Goal: Task Accomplishment & Management: Use online tool/utility

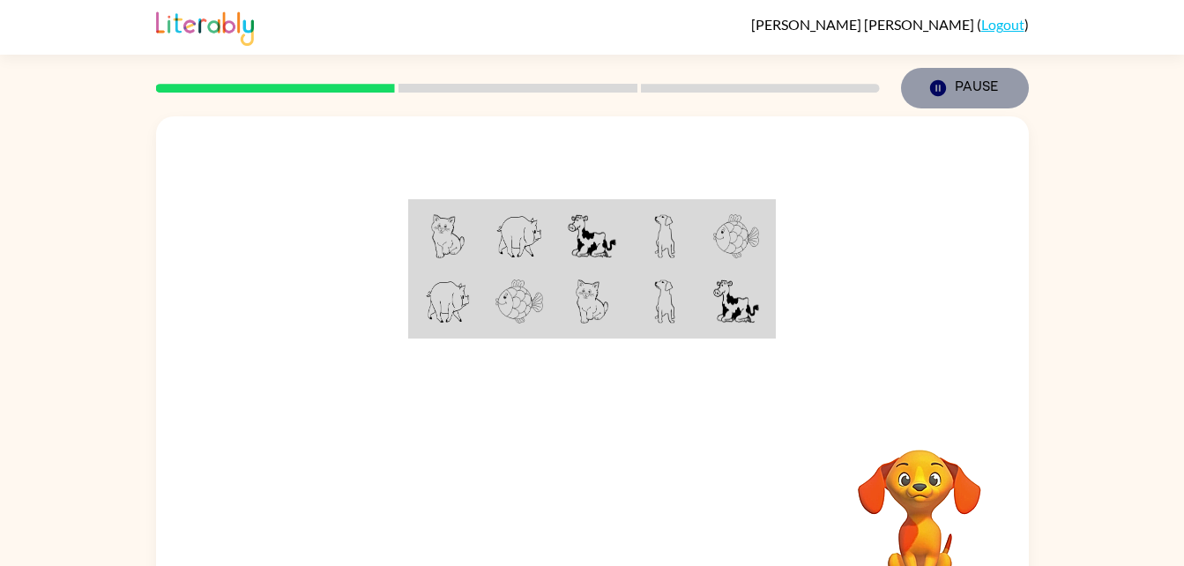
click at [935, 86] on icon "Pause" at bounding box center [937, 87] width 19 height 19
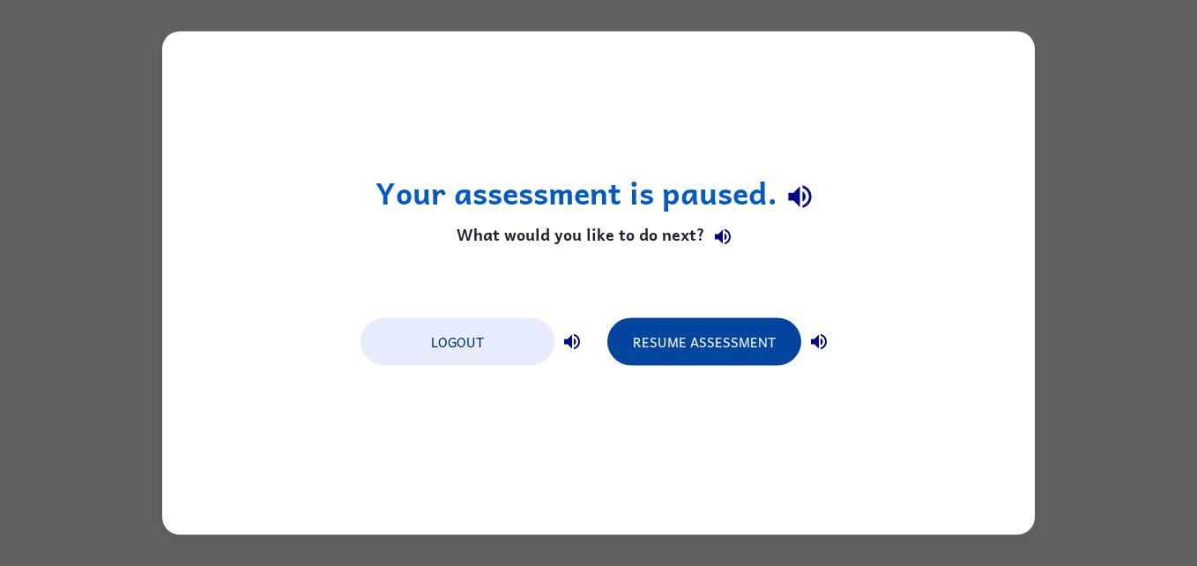
click at [659, 338] on button "Resume Assessment" at bounding box center [704, 342] width 194 height 48
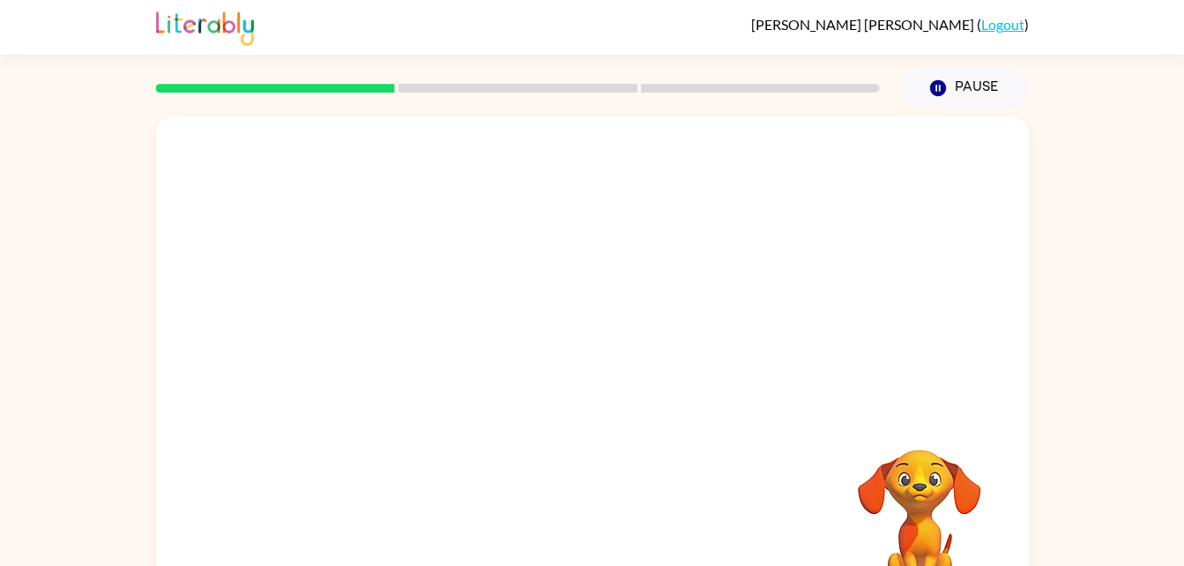
scroll to position [54, 0]
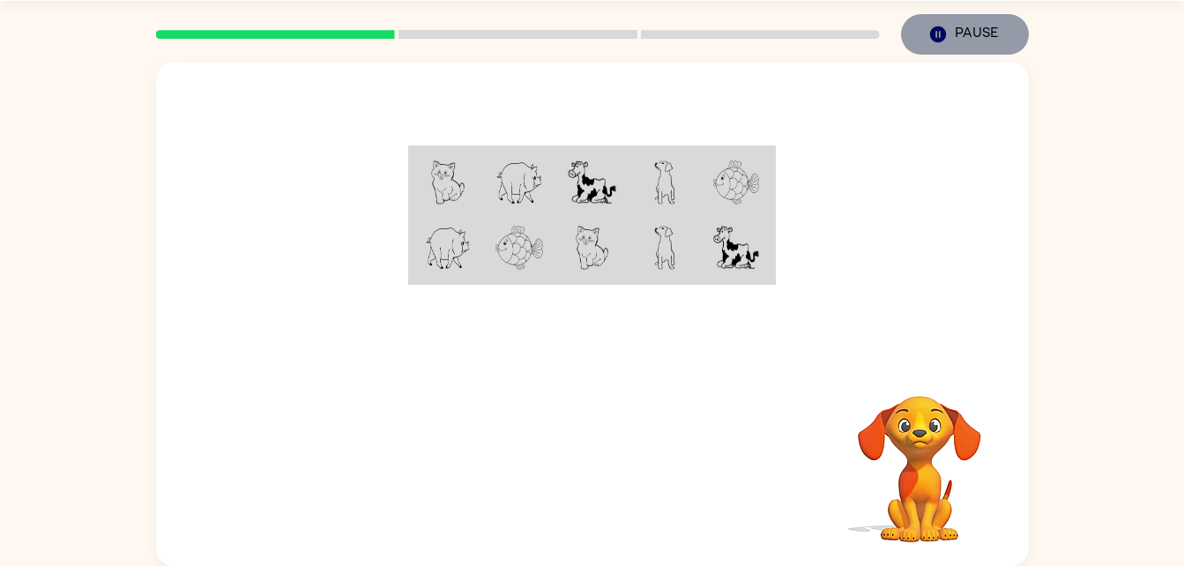
click at [938, 32] on icon "button" at bounding box center [937, 34] width 16 height 16
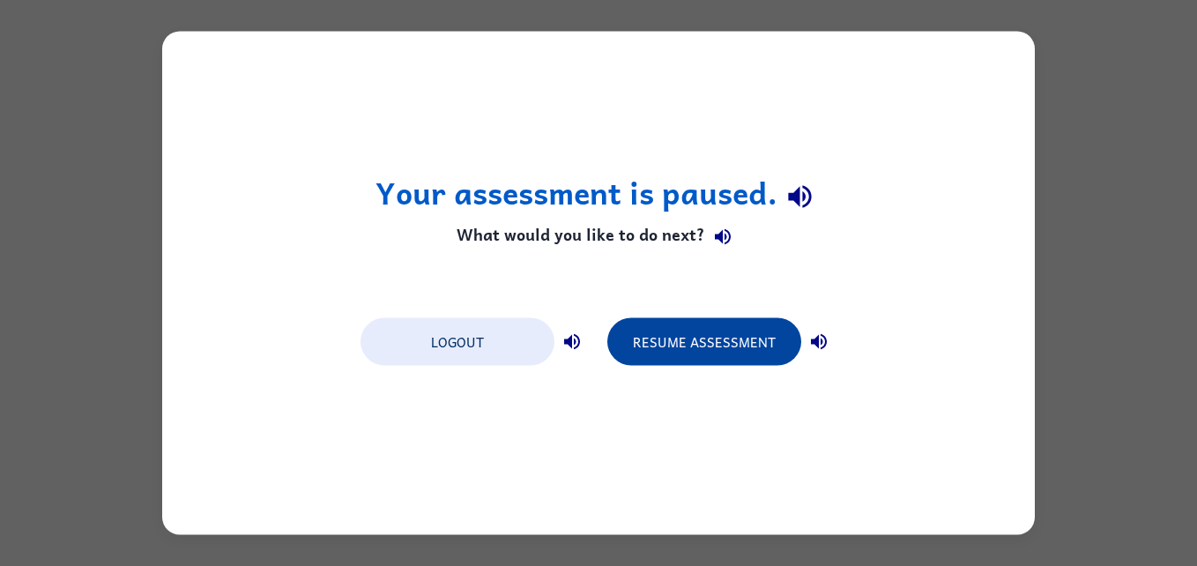
click at [660, 334] on button "Resume Assessment" at bounding box center [704, 342] width 194 height 48
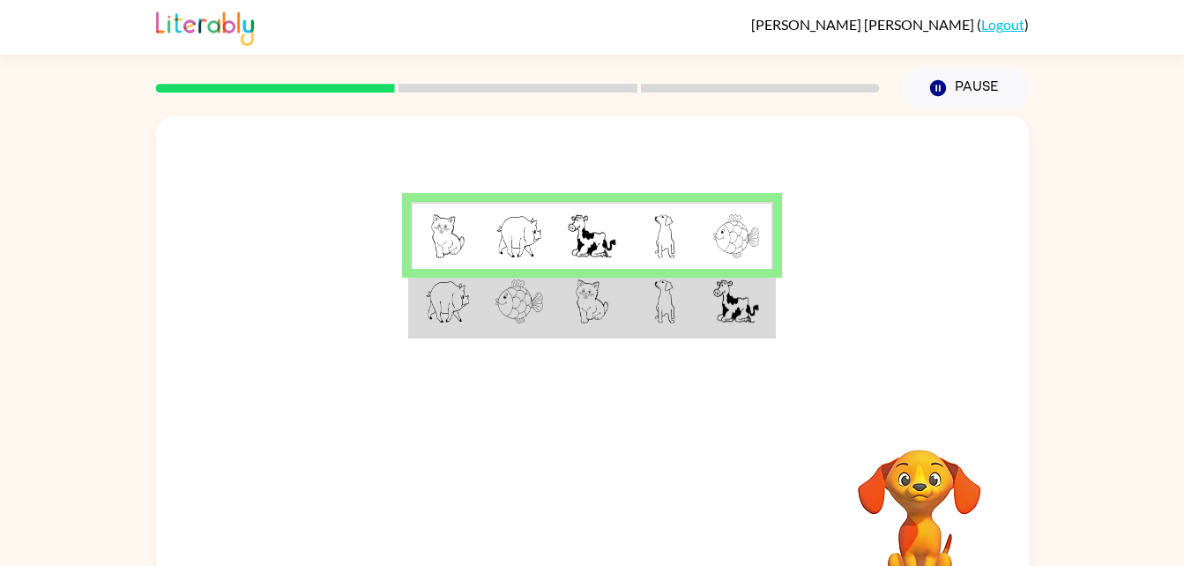
click at [563, 303] on td at bounding box center [591, 303] width 72 height 68
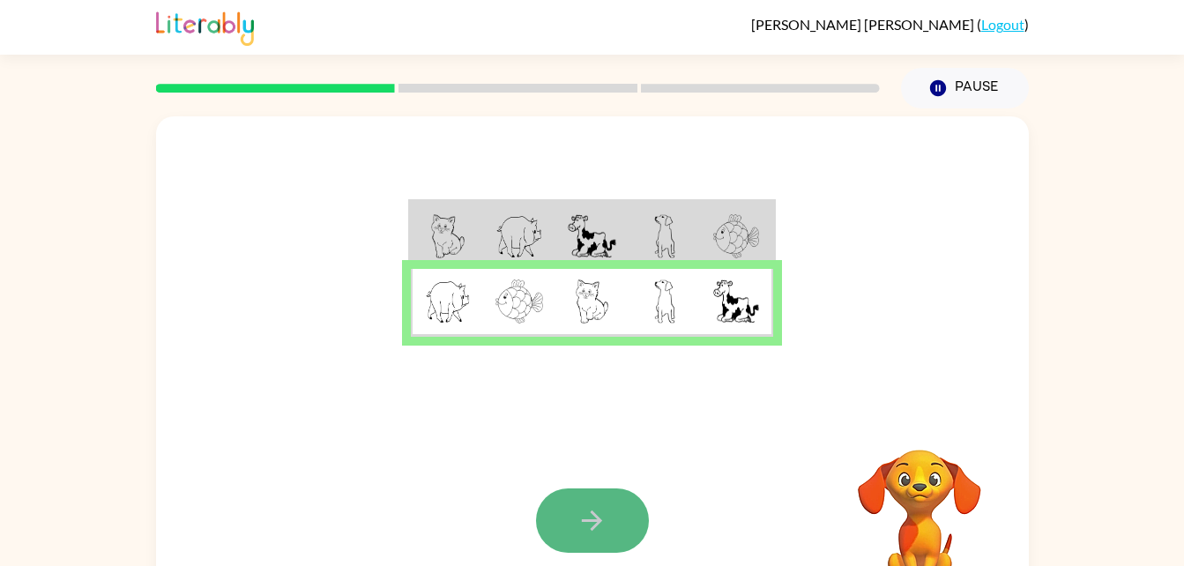
click at [578, 508] on icon "button" at bounding box center [592, 520] width 31 height 31
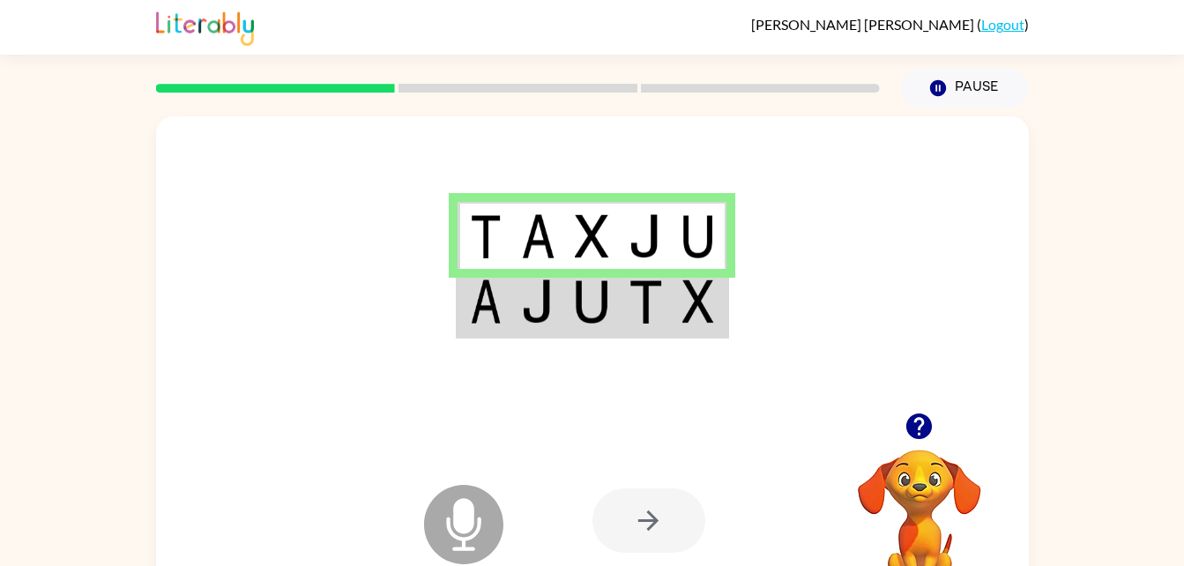
click at [535, 324] on img at bounding box center [538, 301] width 34 height 44
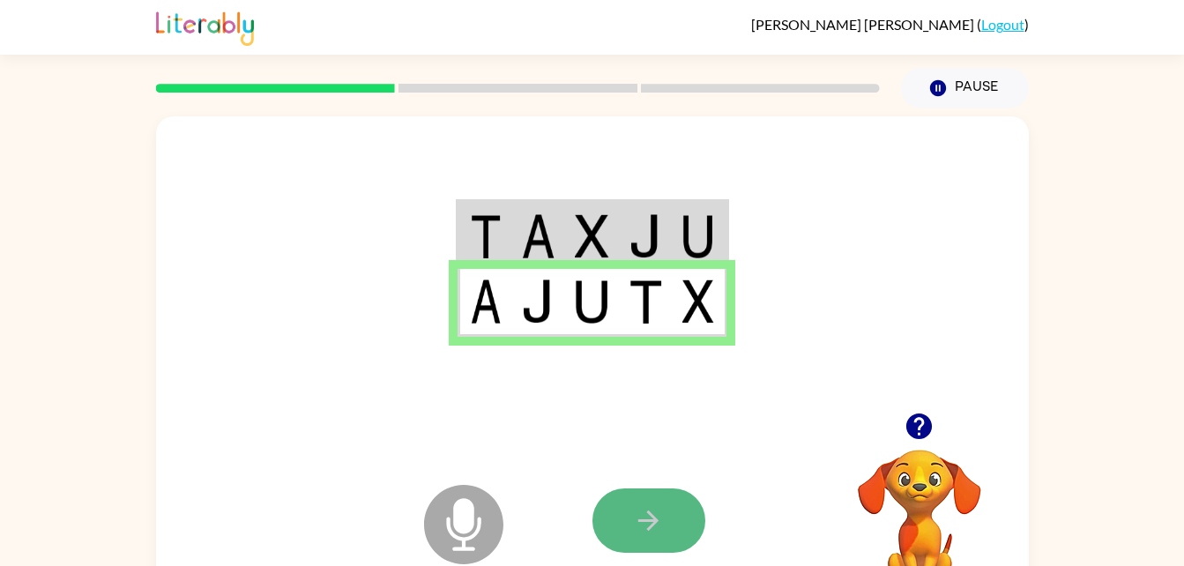
click at [669, 534] on button "button" at bounding box center [648, 520] width 113 height 64
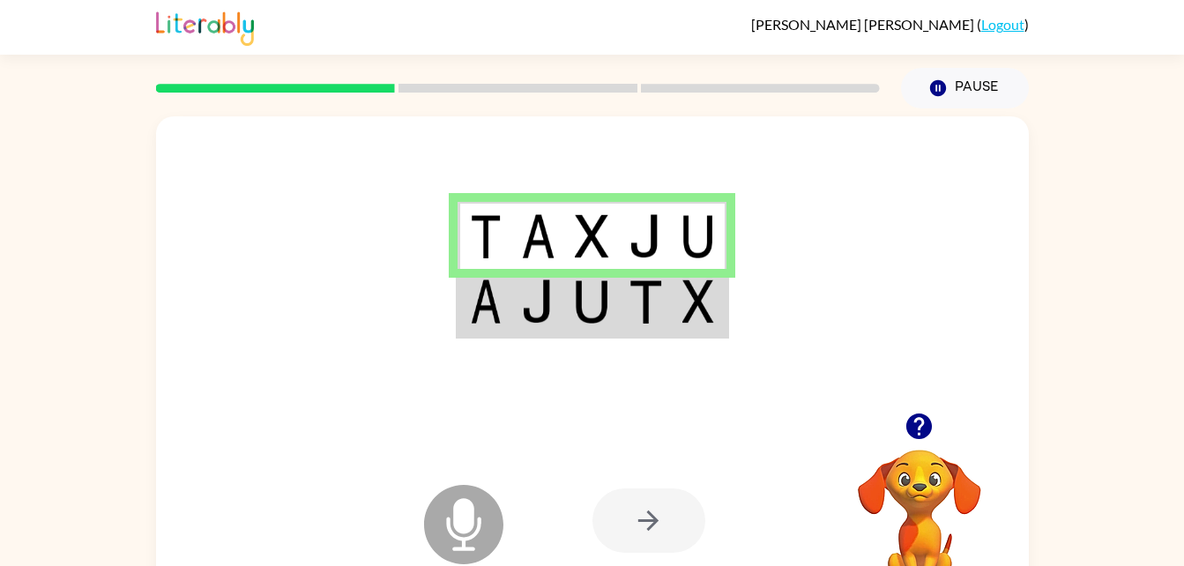
click at [500, 332] on td at bounding box center [485, 303] width 54 height 68
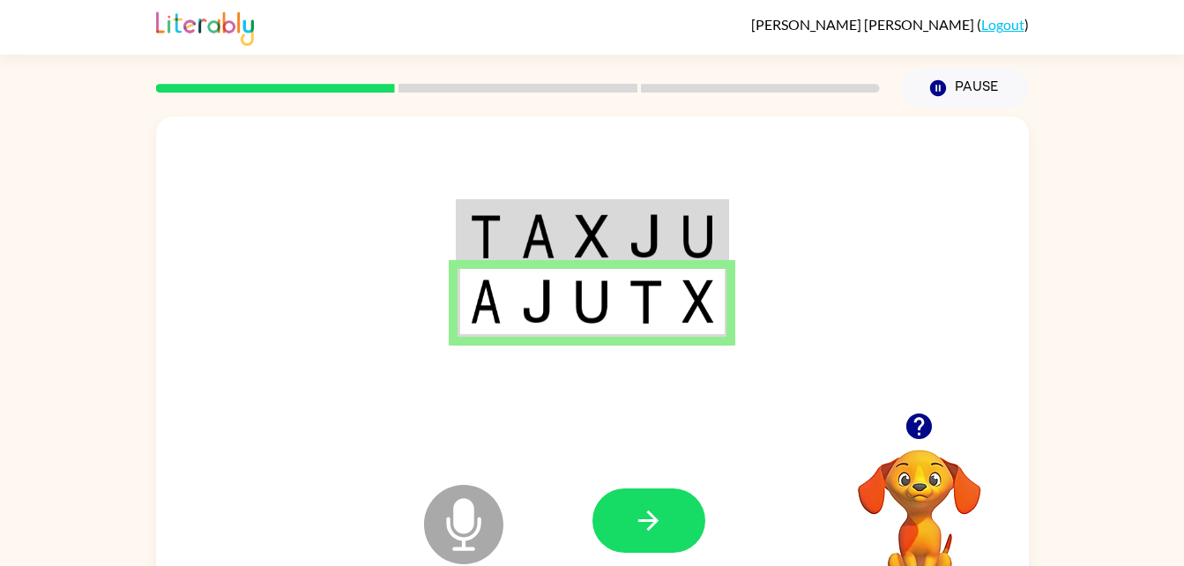
click at [376, 87] on rect at bounding box center [275, 88] width 239 height 9
click at [607, 518] on button "button" at bounding box center [648, 520] width 113 height 64
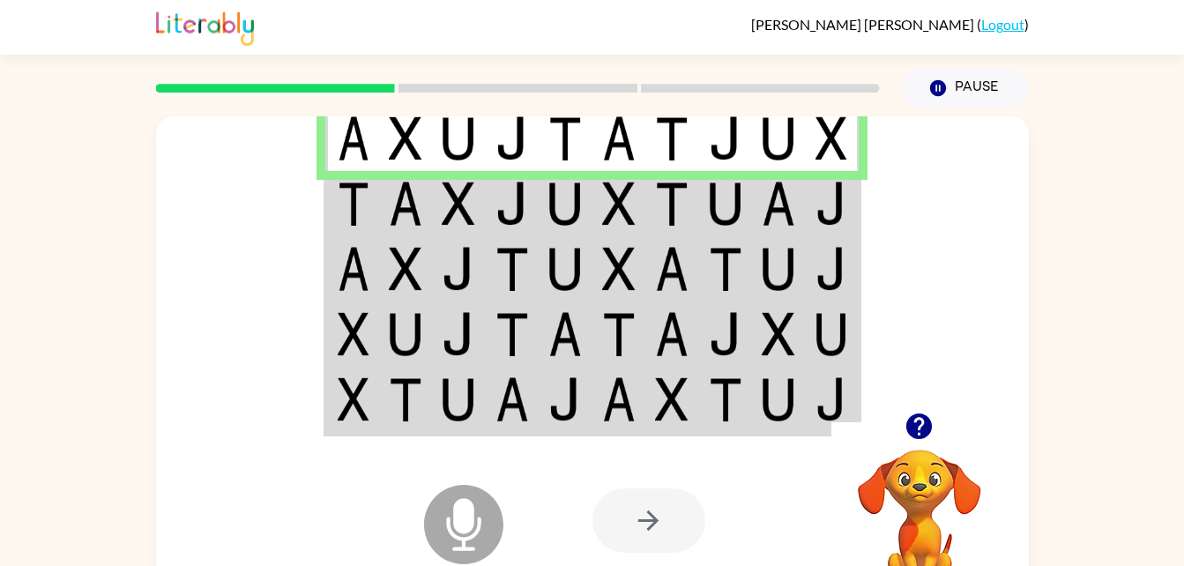
click at [383, 200] on td at bounding box center [406, 203] width 54 height 65
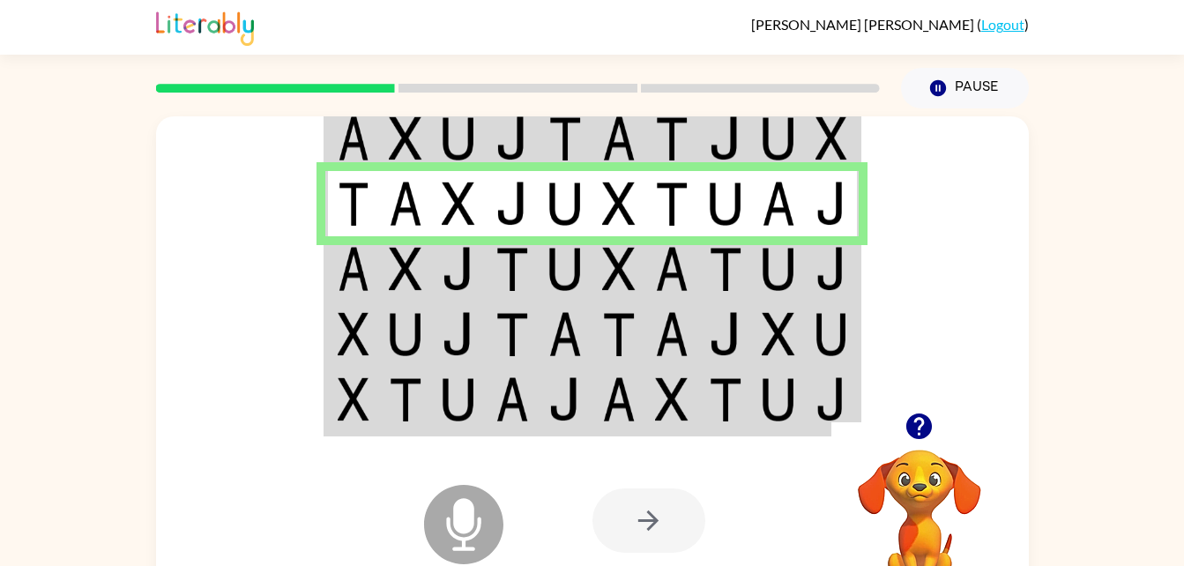
click at [354, 271] on img at bounding box center [354, 269] width 32 height 44
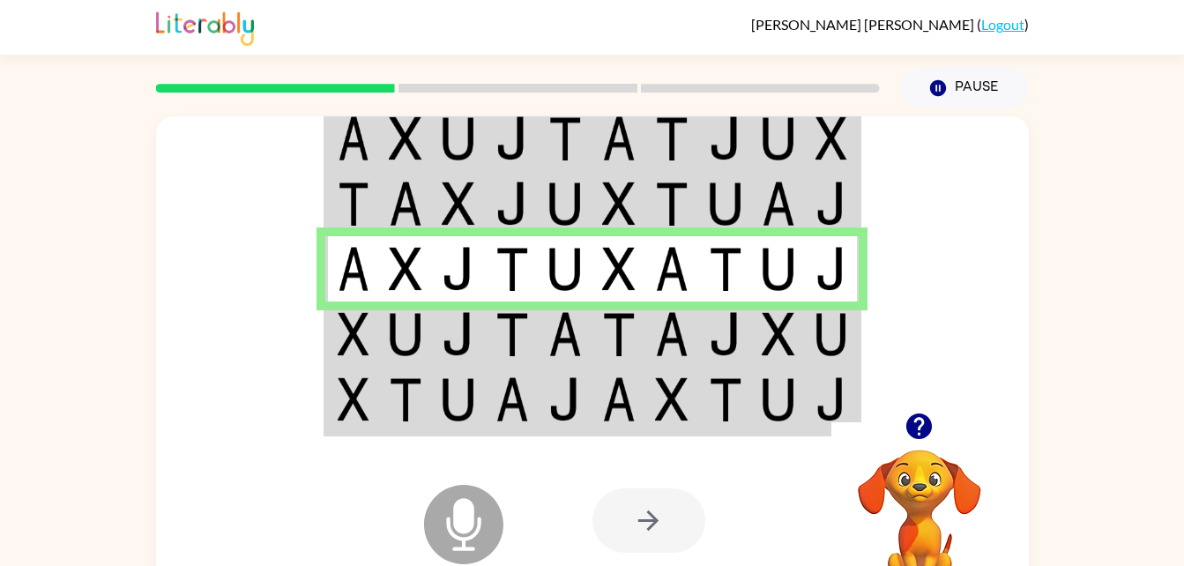
click at [357, 336] on img at bounding box center [354, 334] width 32 height 44
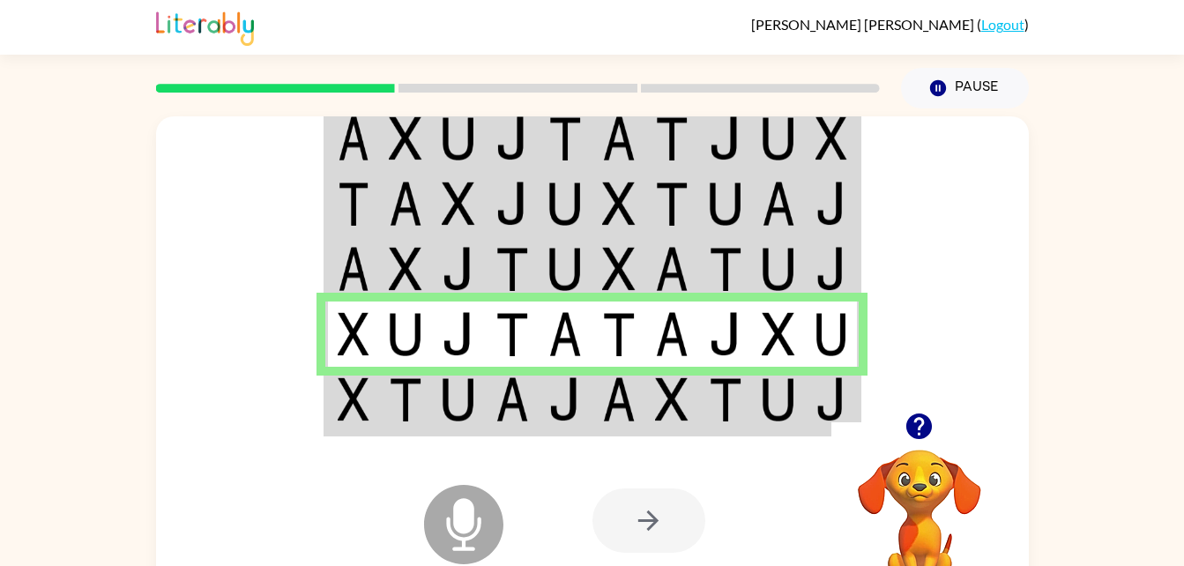
click at [414, 400] on img at bounding box center [406, 399] width 34 height 44
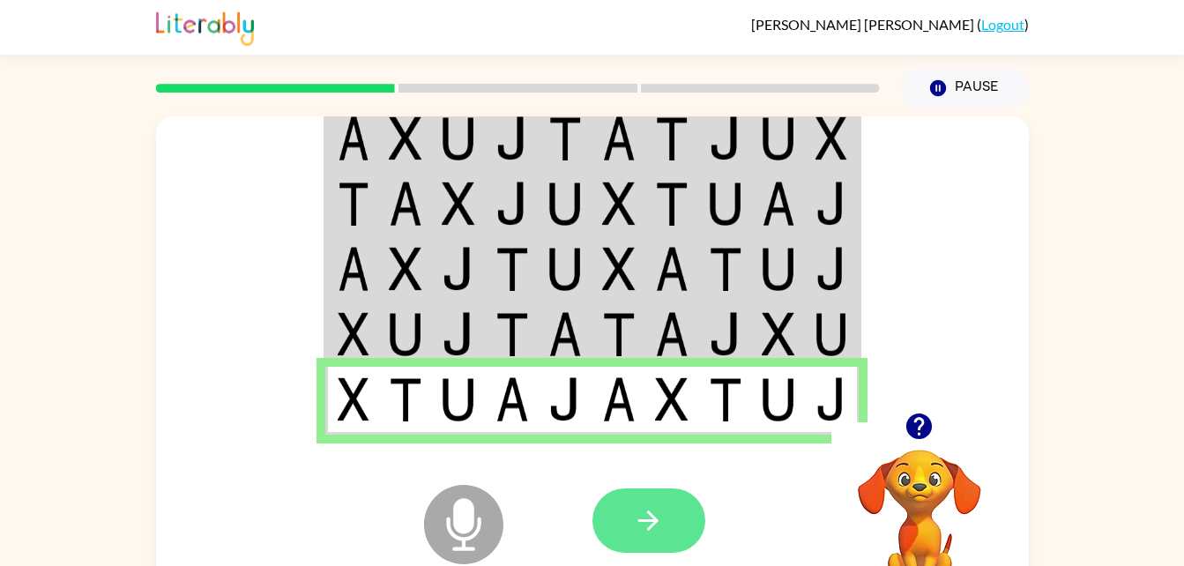
click at [627, 509] on button "button" at bounding box center [648, 520] width 113 height 64
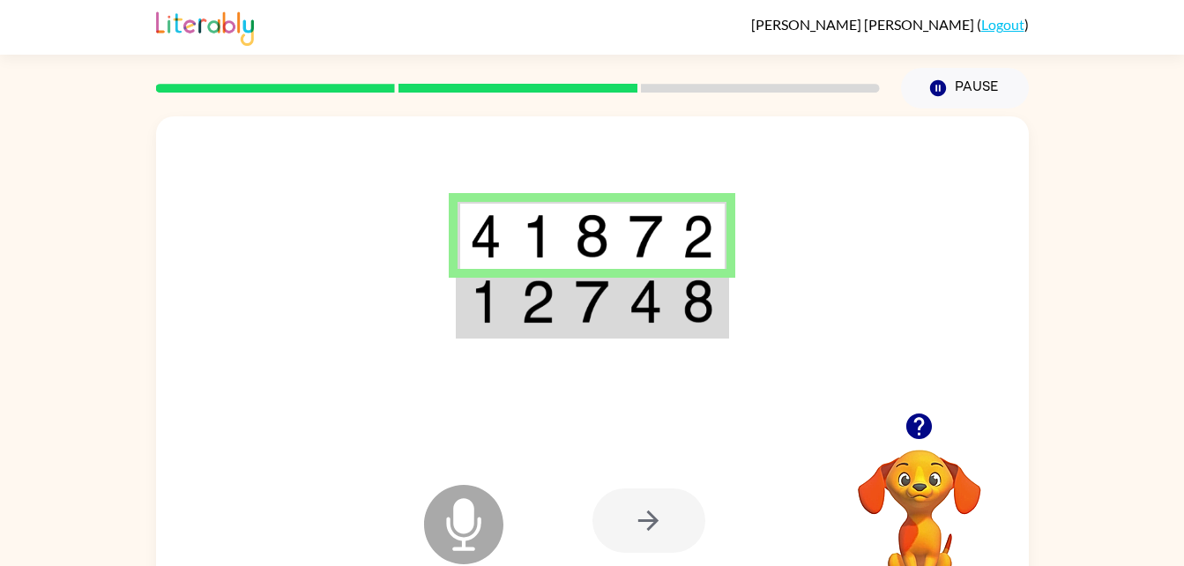
click at [505, 306] on td at bounding box center [485, 303] width 54 height 68
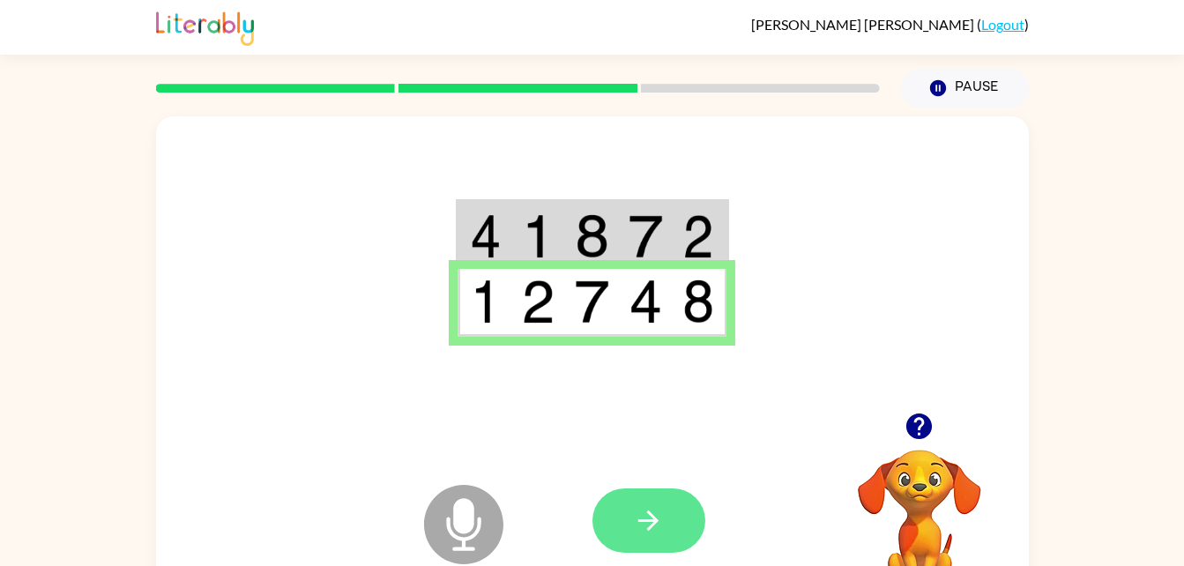
drag, startPoint x: 692, startPoint y: 547, endPoint x: 683, endPoint y: 531, distance: 18.2
click at [683, 531] on div at bounding box center [648, 520] width 113 height 64
drag, startPoint x: 683, startPoint y: 531, endPoint x: 660, endPoint y: 525, distance: 24.6
click at [660, 525] on button "button" at bounding box center [648, 520] width 113 height 64
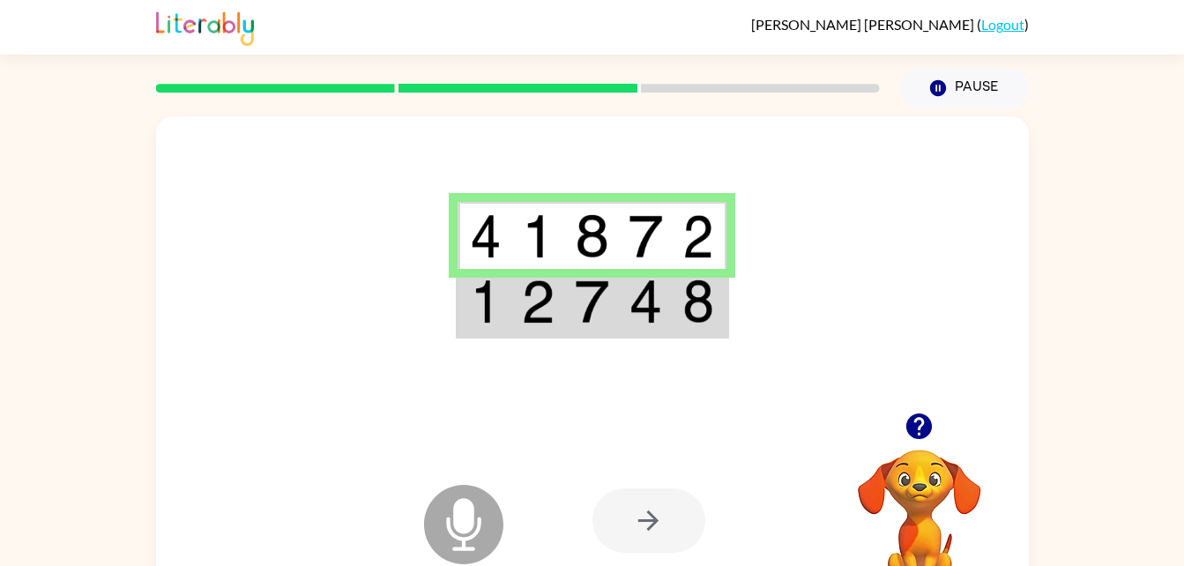
click at [495, 294] on img at bounding box center [486, 301] width 32 height 44
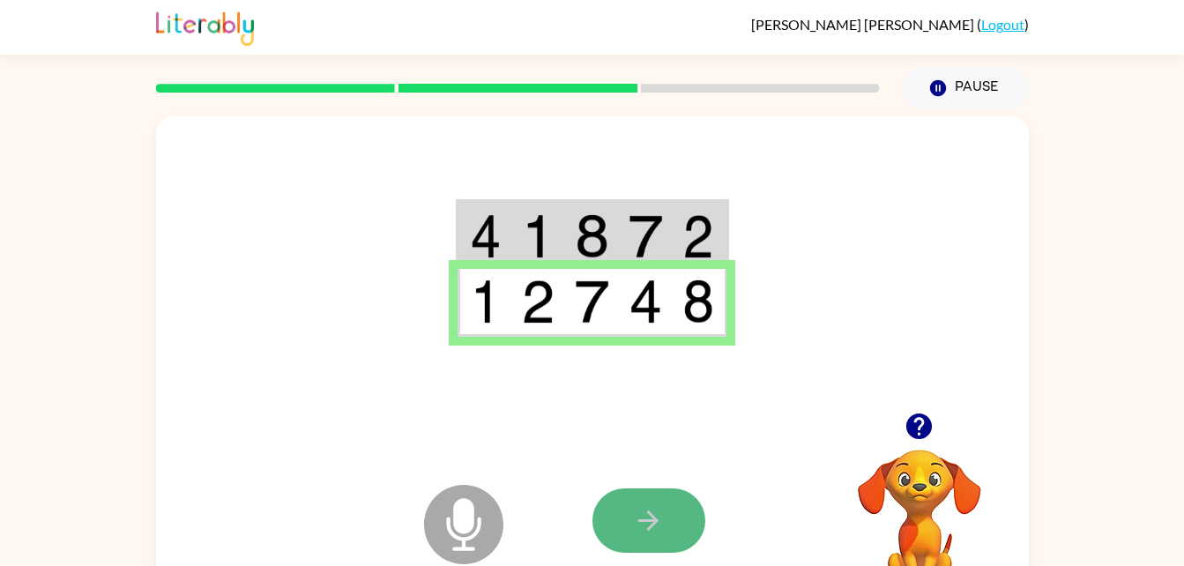
click at [648, 521] on icon "button" at bounding box center [648, 520] width 20 height 20
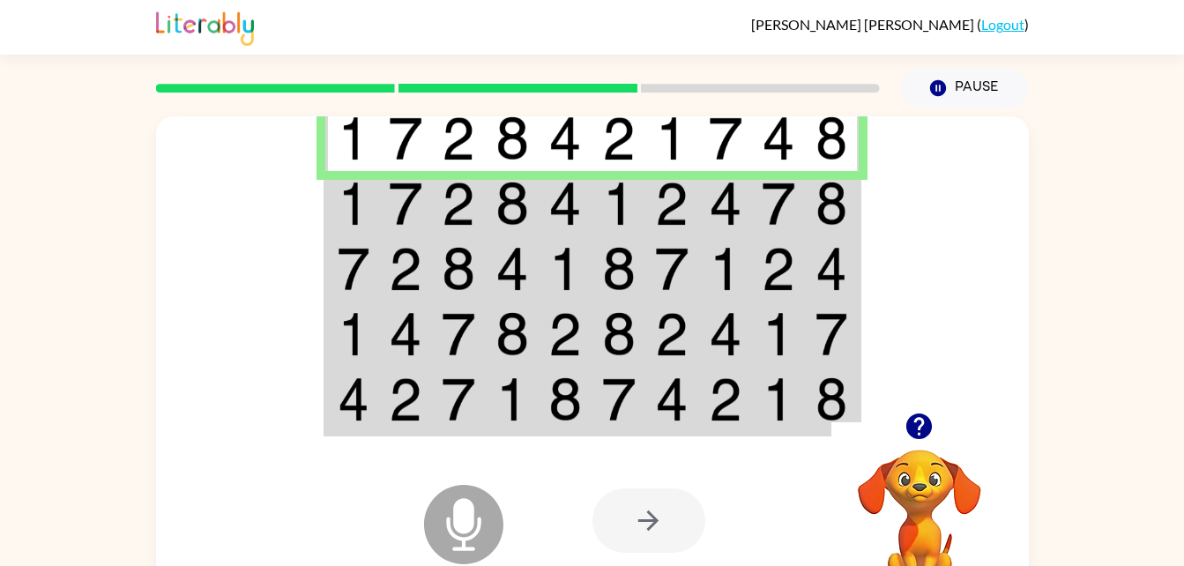
click at [397, 205] on img at bounding box center [406, 204] width 34 height 44
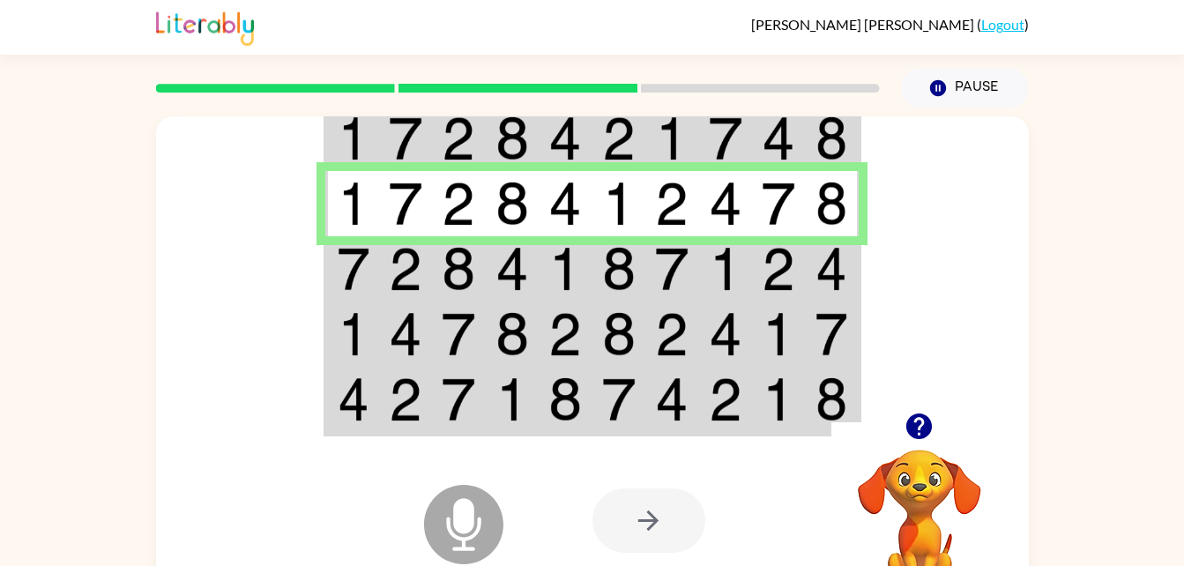
click at [407, 269] on img at bounding box center [406, 269] width 34 height 44
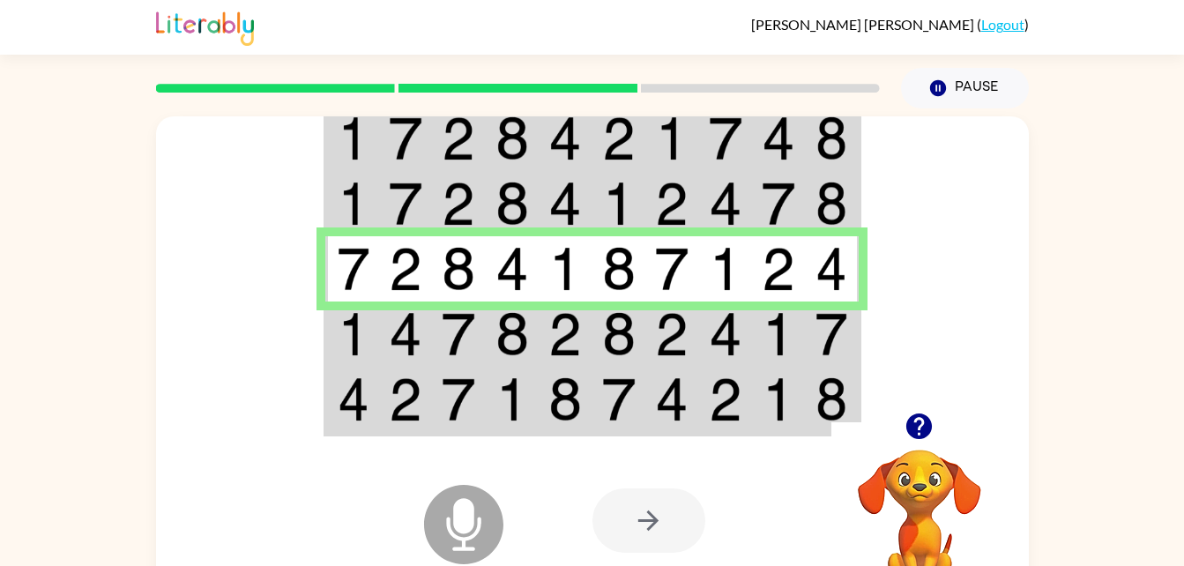
click at [516, 331] on img at bounding box center [513, 334] width 34 height 44
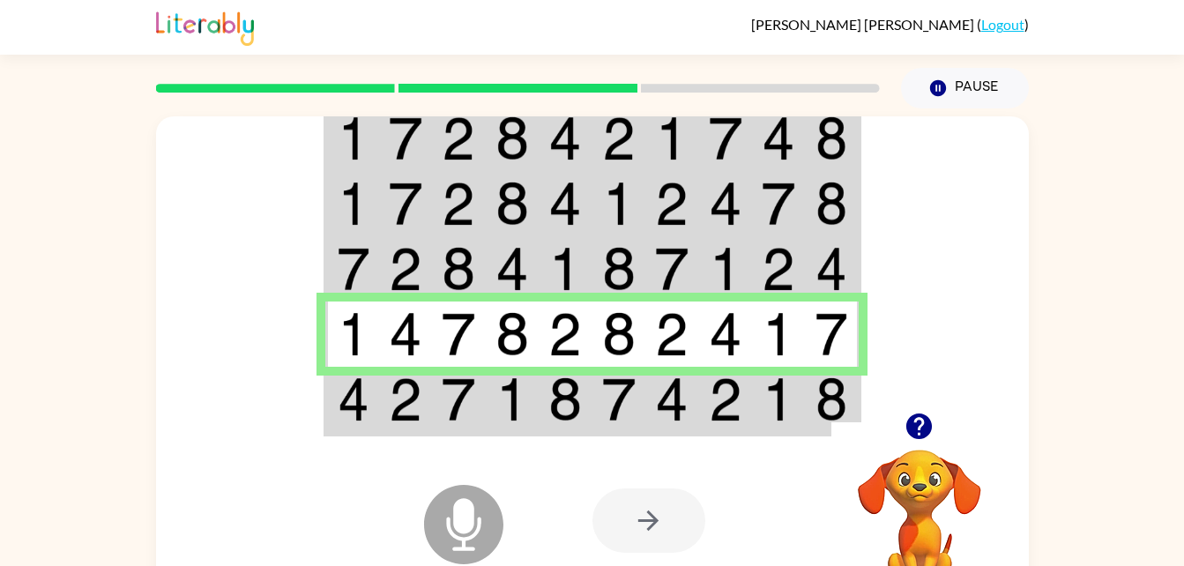
click at [338, 401] on img at bounding box center [354, 399] width 32 height 44
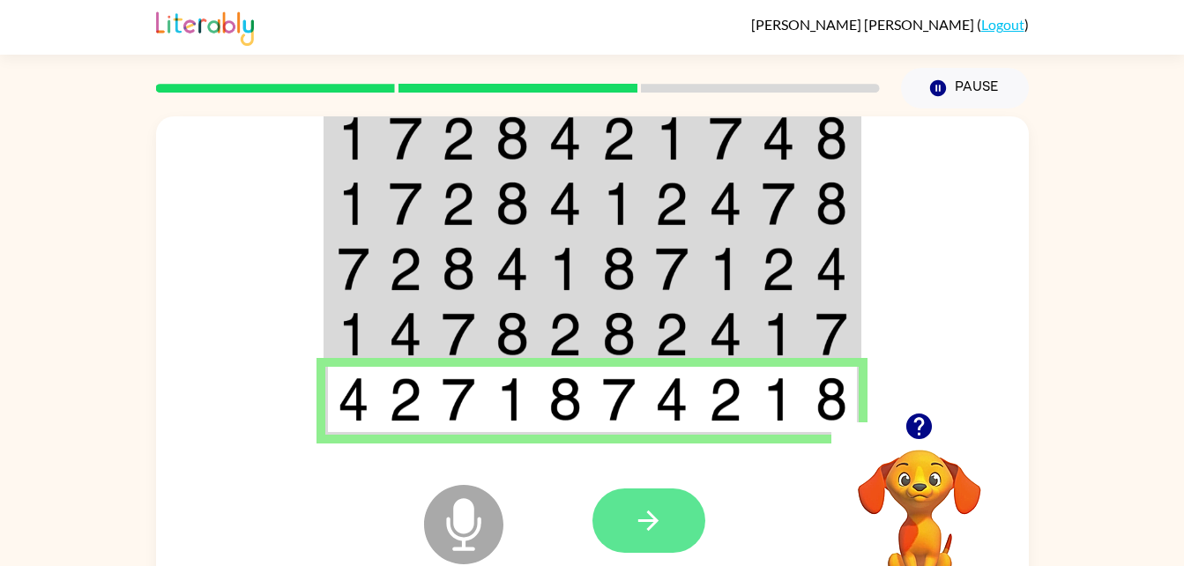
click at [635, 517] on icon "button" at bounding box center [648, 520] width 31 height 31
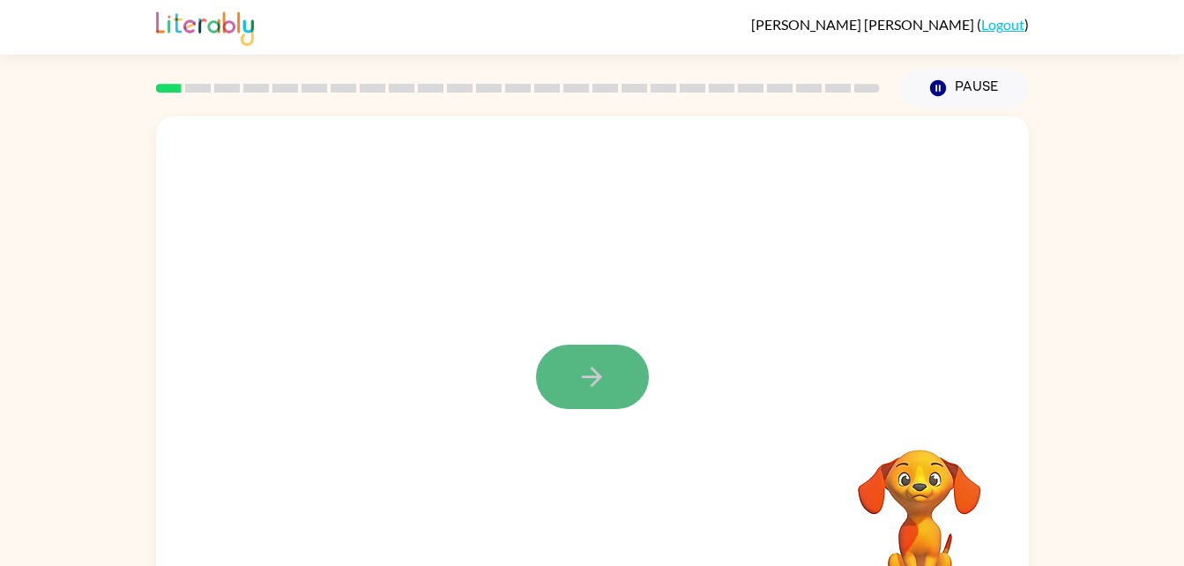
click at [586, 391] on icon "button" at bounding box center [592, 376] width 31 height 31
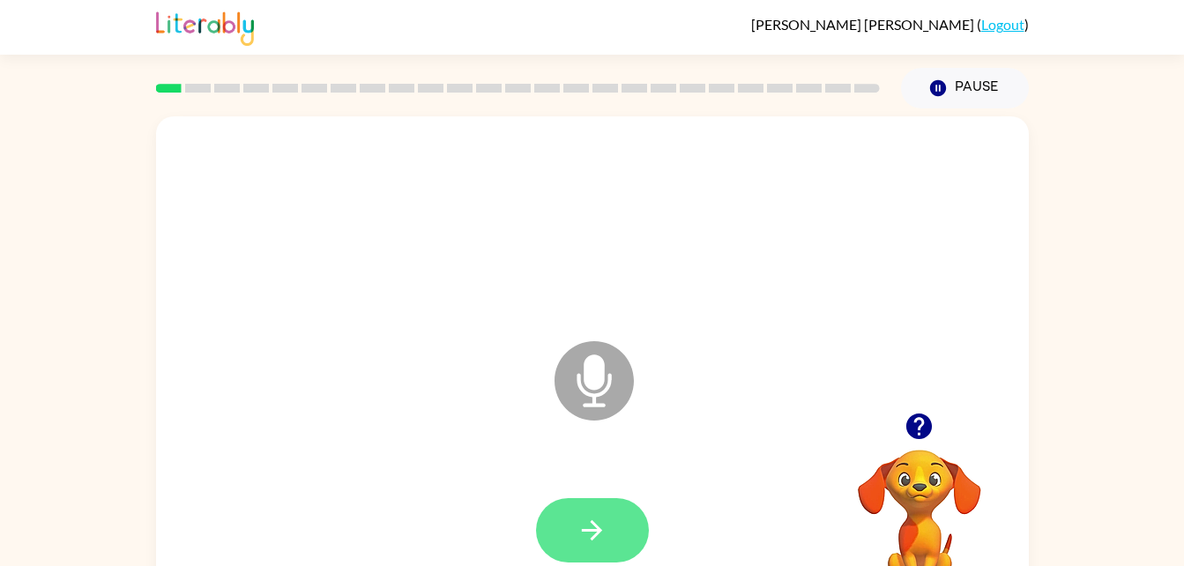
click at [591, 533] on icon "button" at bounding box center [592, 530] width 31 height 31
click at [578, 534] on icon "button" at bounding box center [592, 530] width 31 height 31
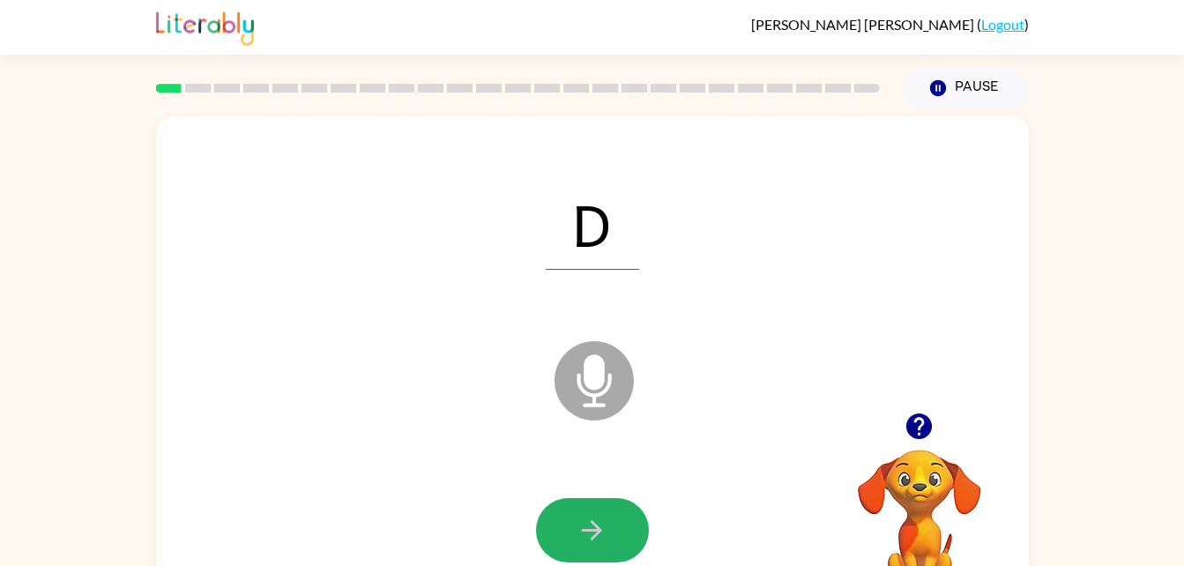
click at [569, 533] on button "button" at bounding box center [592, 530] width 113 height 64
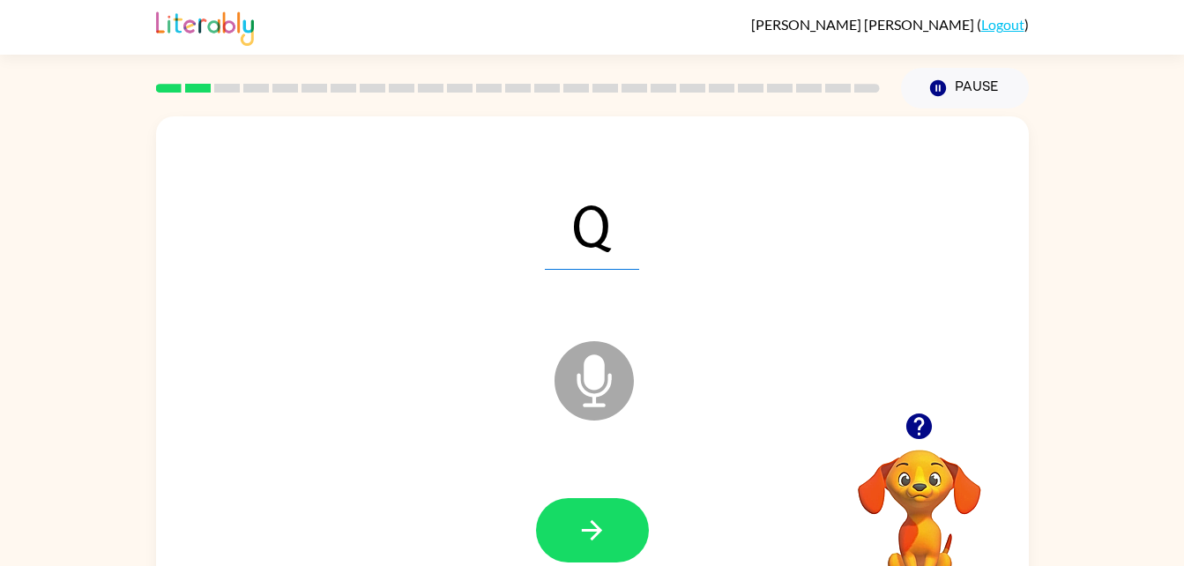
click at [380, 376] on div "Q Microphone The Microphone is here when it is your turn to talk" at bounding box center [592, 367] width 873 height 503
click at [559, 523] on button "button" at bounding box center [592, 530] width 113 height 64
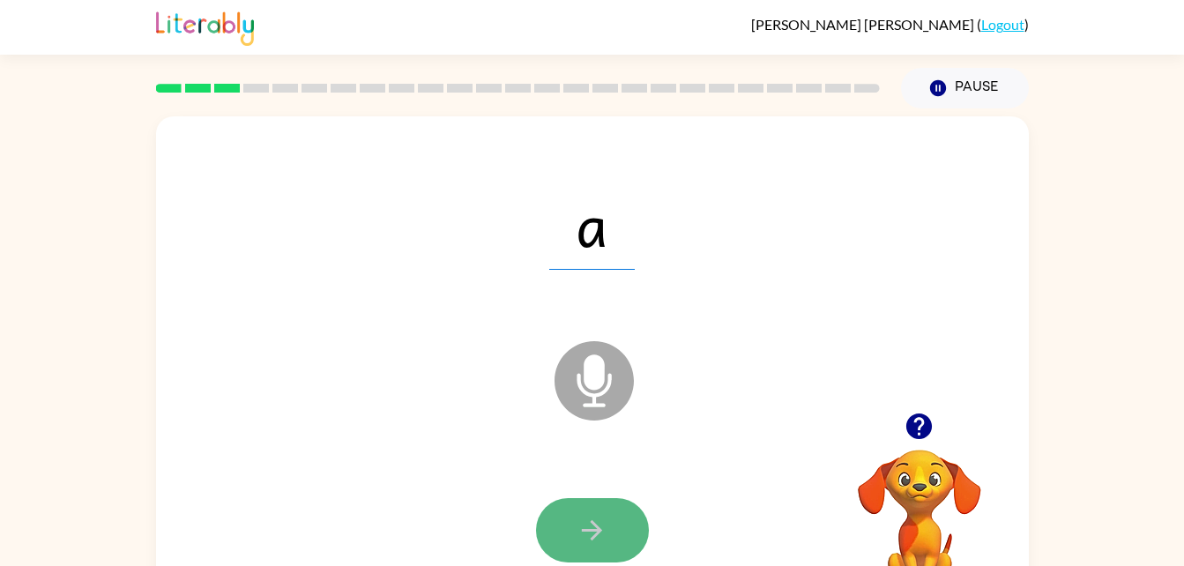
click at [578, 533] on icon "button" at bounding box center [592, 530] width 31 height 31
click at [569, 536] on button "button" at bounding box center [592, 530] width 113 height 64
click at [578, 540] on icon "button" at bounding box center [592, 530] width 31 height 31
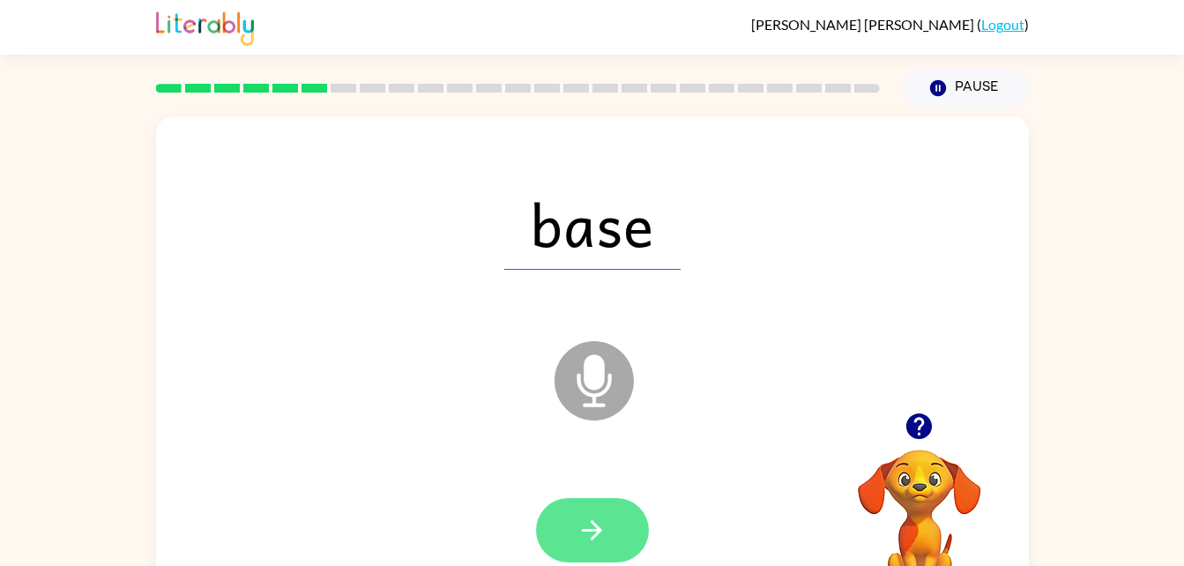
click at [577, 522] on icon "button" at bounding box center [592, 530] width 31 height 31
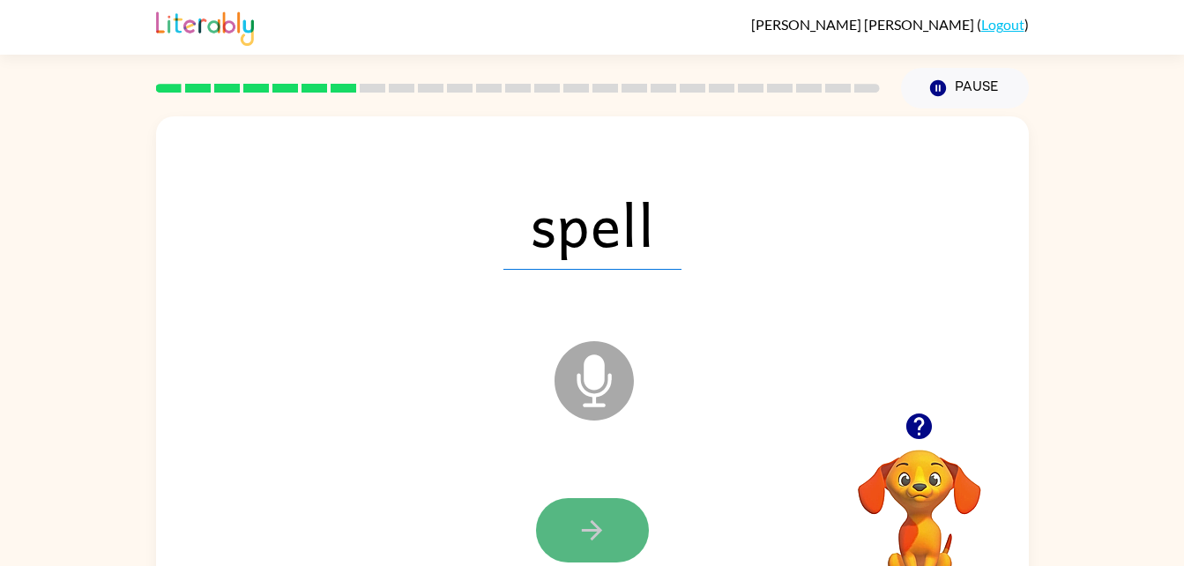
click at [584, 530] on icon "button" at bounding box center [592, 530] width 20 height 20
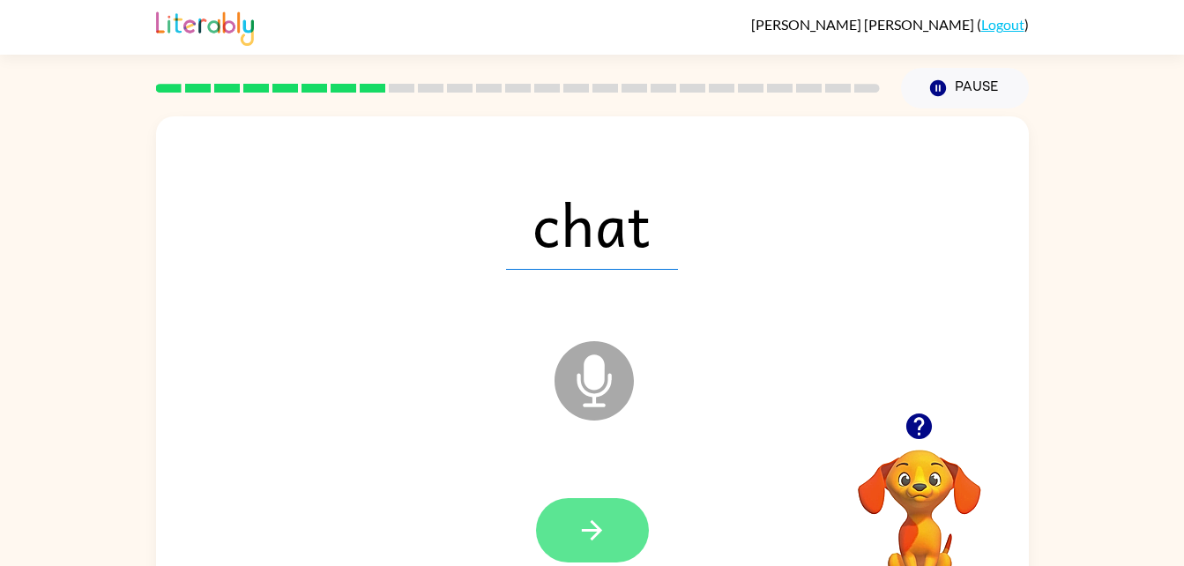
click at [592, 534] on icon "button" at bounding box center [592, 530] width 31 height 31
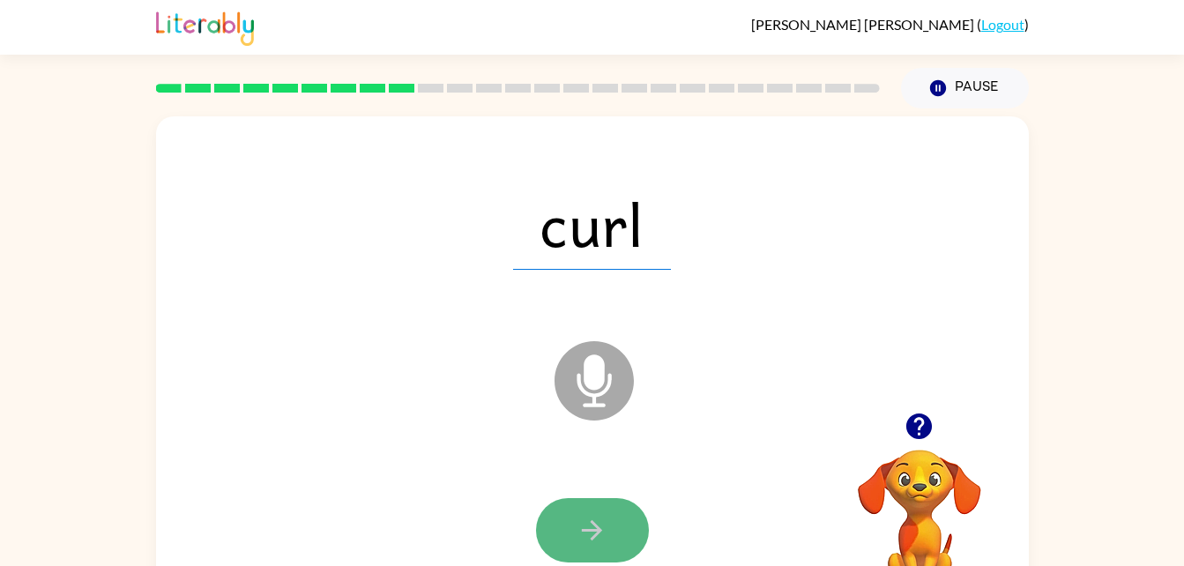
click at [585, 538] on icon "button" at bounding box center [592, 530] width 31 height 31
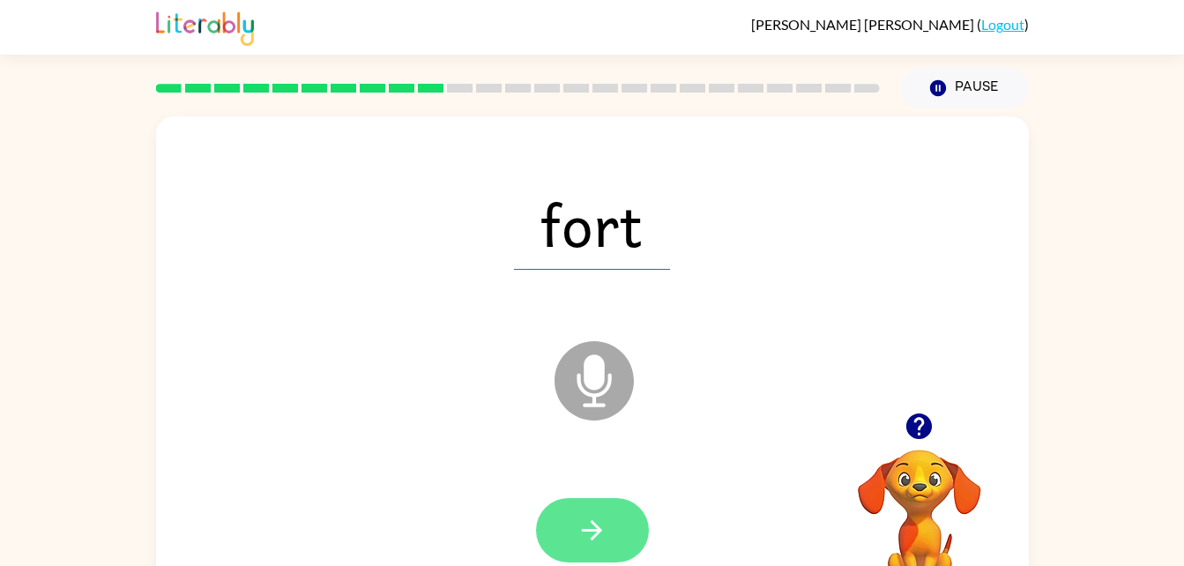
click at [602, 528] on icon "button" at bounding box center [592, 530] width 31 height 31
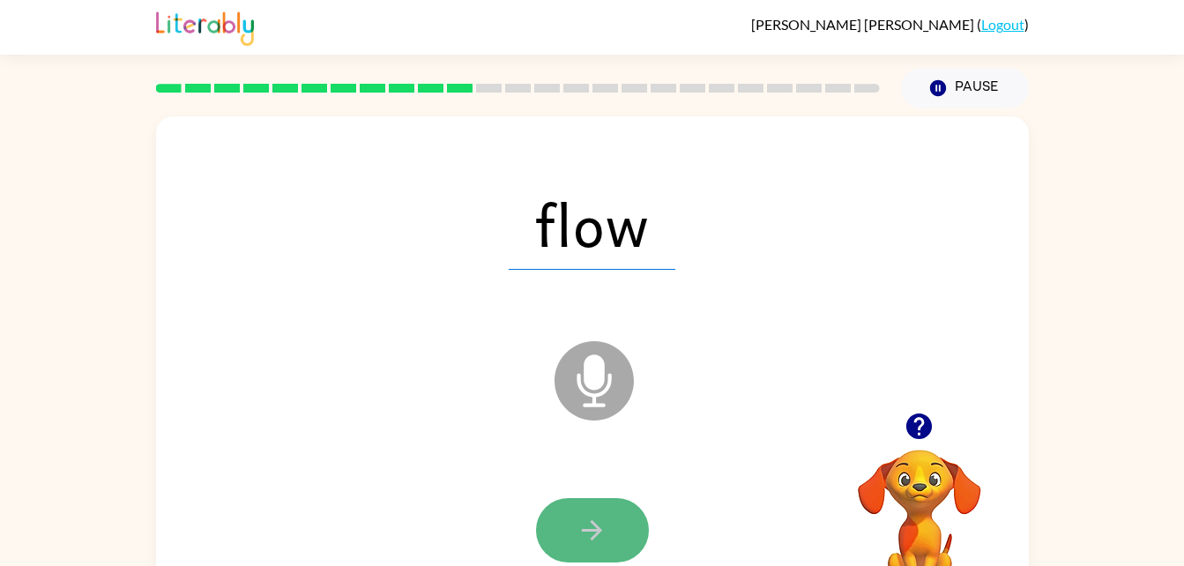
click at [603, 516] on icon "button" at bounding box center [592, 530] width 31 height 31
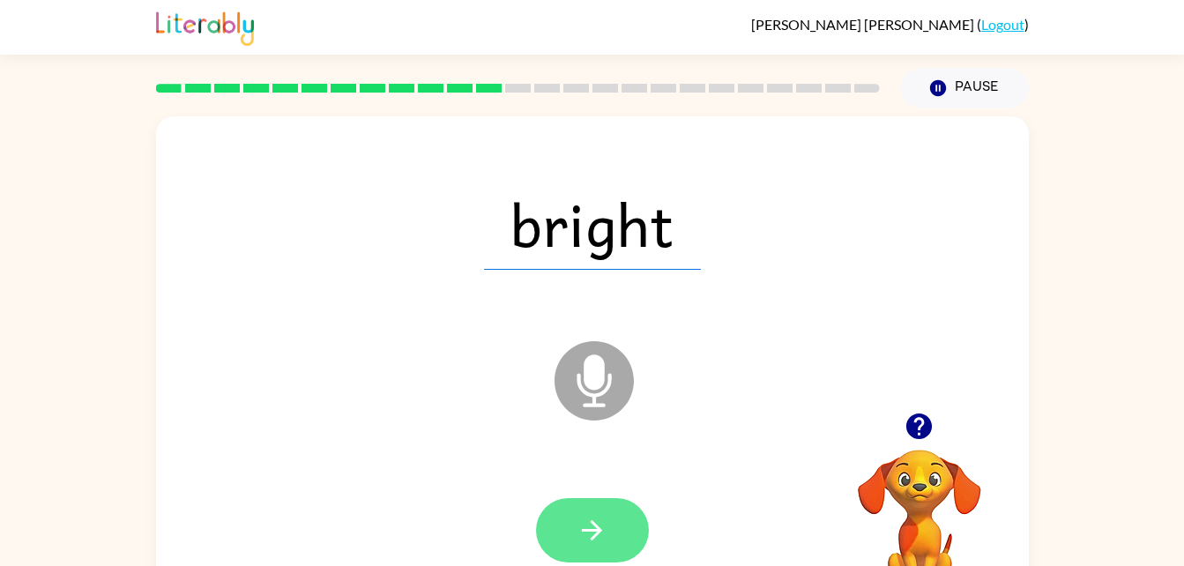
click at [599, 545] on icon "button" at bounding box center [592, 530] width 31 height 31
click at [593, 518] on icon "button" at bounding box center [592, 530] width 31 height 31
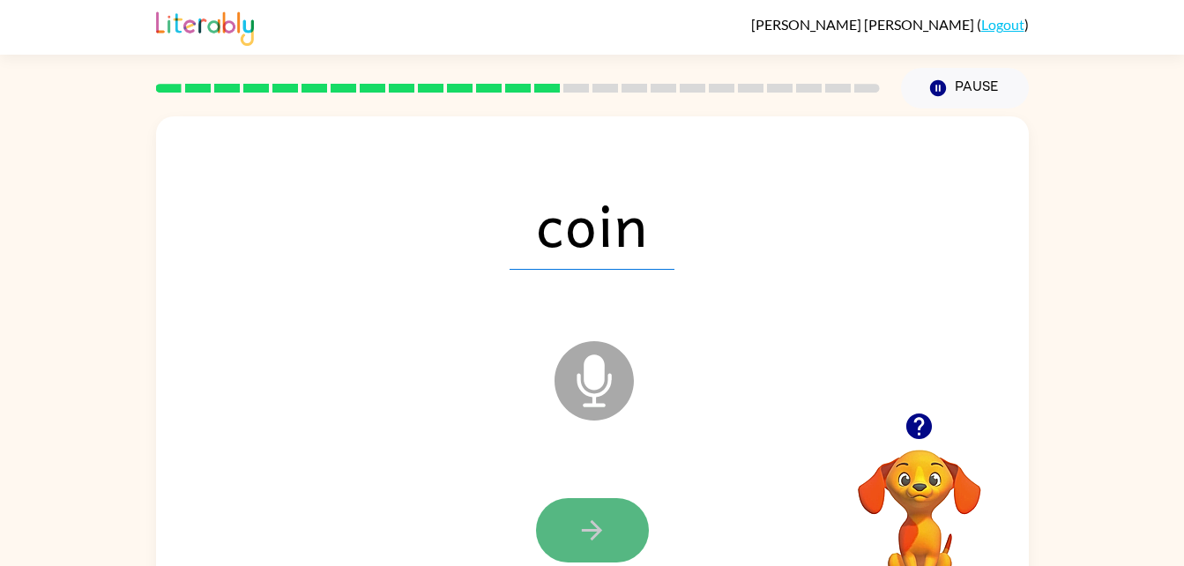
click at [590, 532] on icon "button" at bounding box center [592, 530] width 31 height 31
click at [589, 528] on icon "button" at bounding box center [592, 530] width 31 height 31
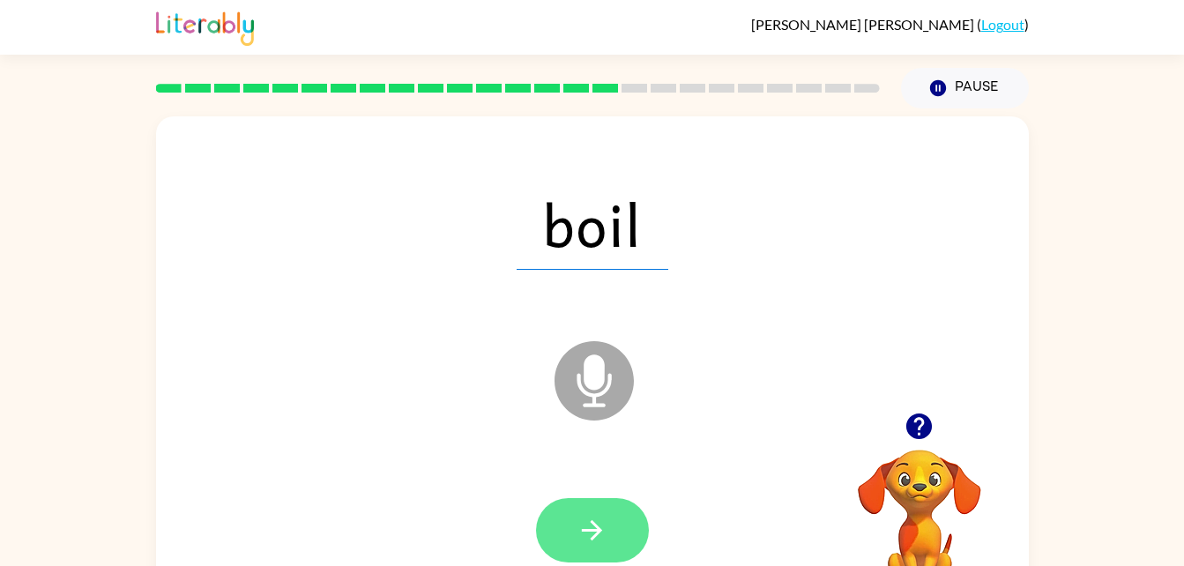
click at [599, 535] on icon "button" at bounding box center [592, 530] width 31 height 31
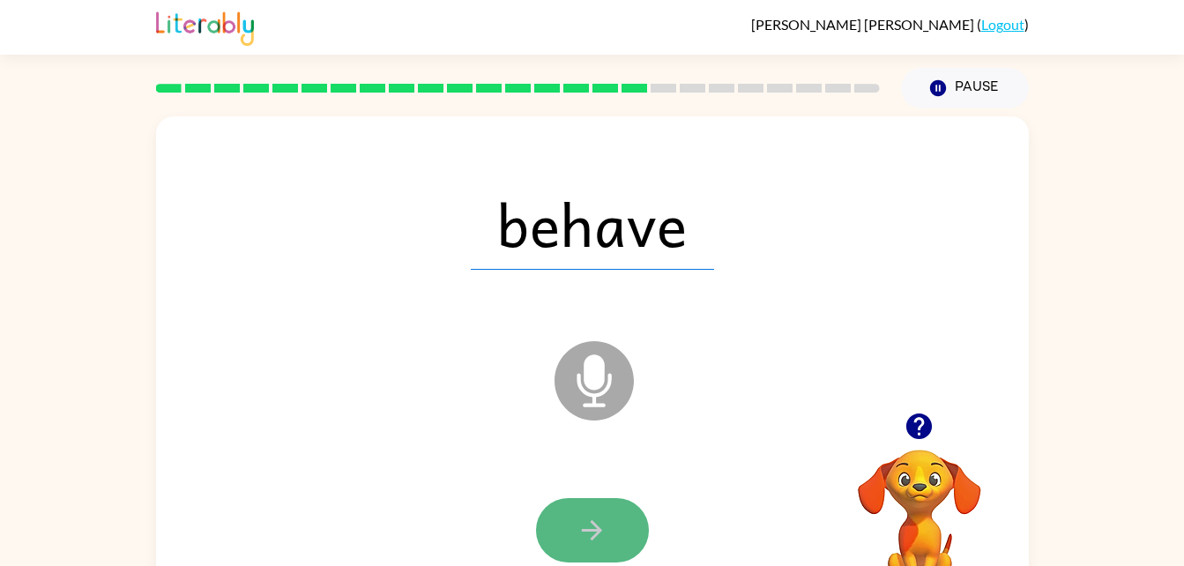
click at [592, 550] on button "button" at bounding box center [592, 530] width 113 height 64
click at [584, 543] on icon "button" at bounding box center [592, 530] width 31 height 31
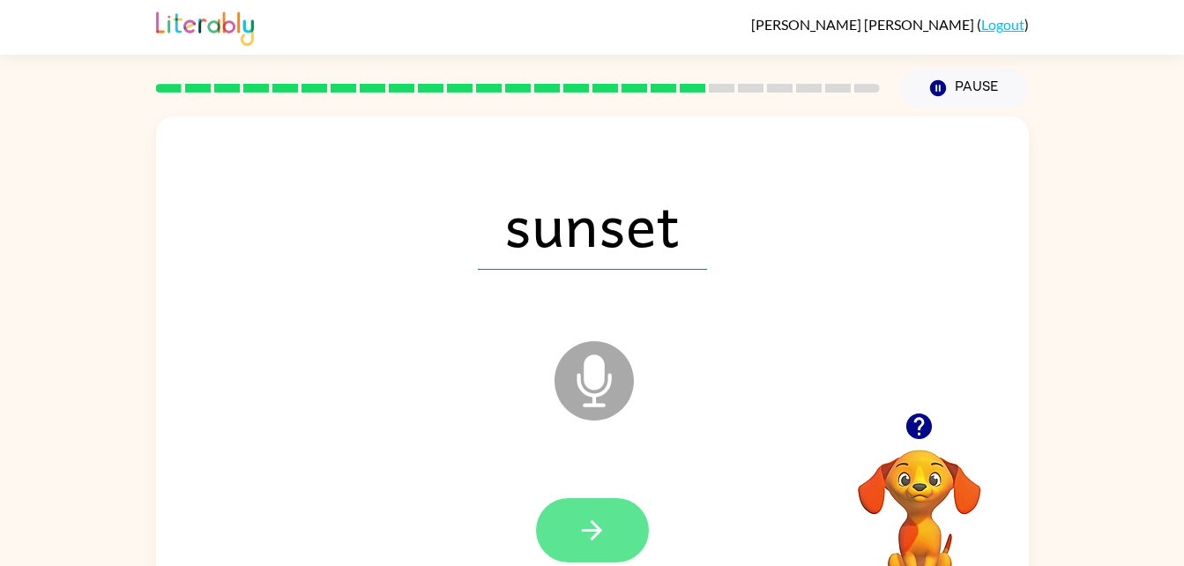
click at [577, 525] on icon "button" at bounding box center [592, 530] width 31 height 31
click at [583, 511] on button "button" at bounding box center [592, 530] width 113 height 64
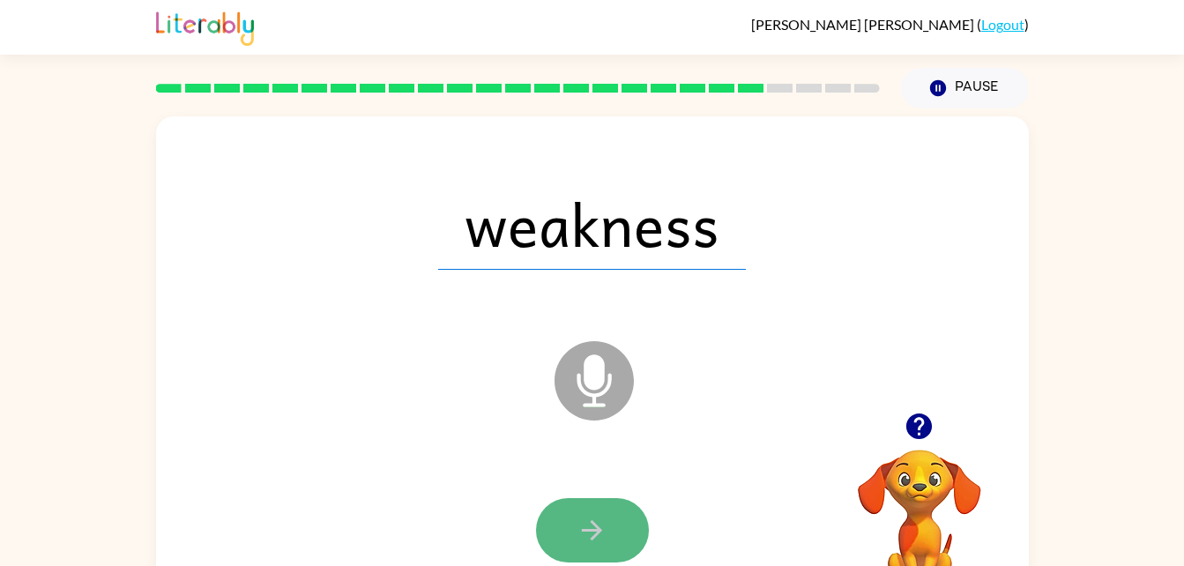
click at [570, 526] on button "button" at bounding box center [592, 530] width 113 height 64
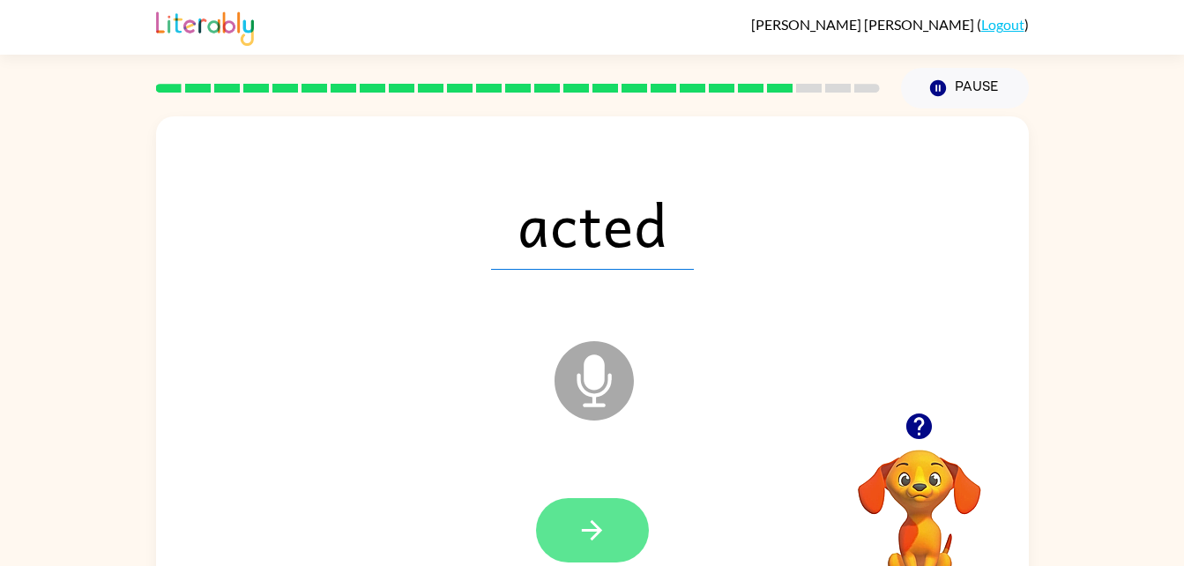
click at [576, 529] on button "button" at bounding box center [592, 530] width 113 height 64
click at [567, 518] on button "button" at bounding box center [592, 530] width 113 height 64
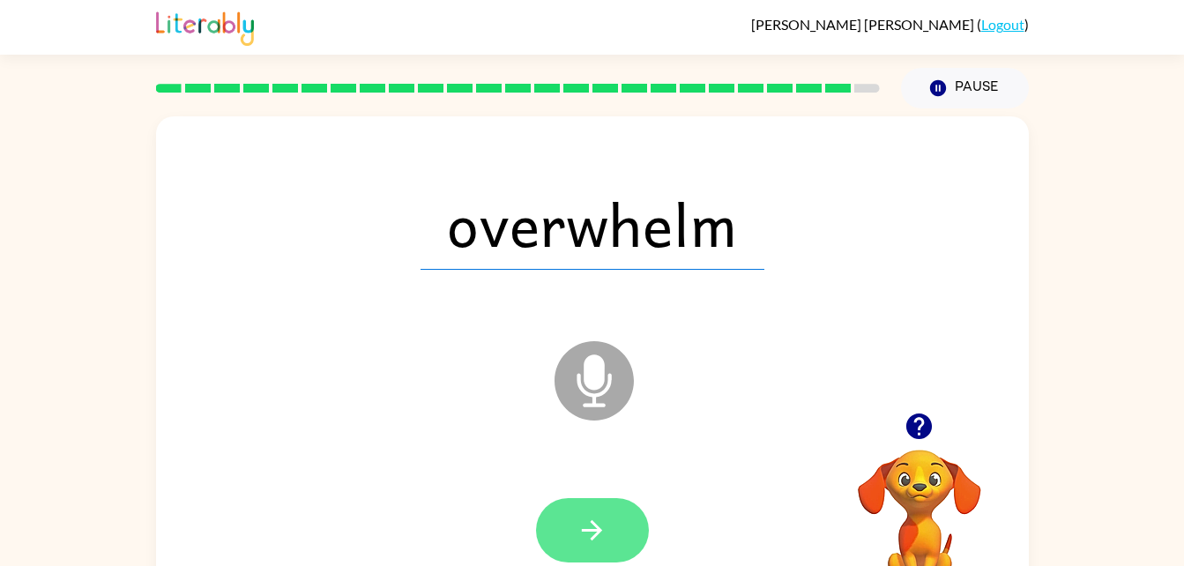
click at [580, 508] on button "button" at bounding box center [592, 530] width 113 height 64
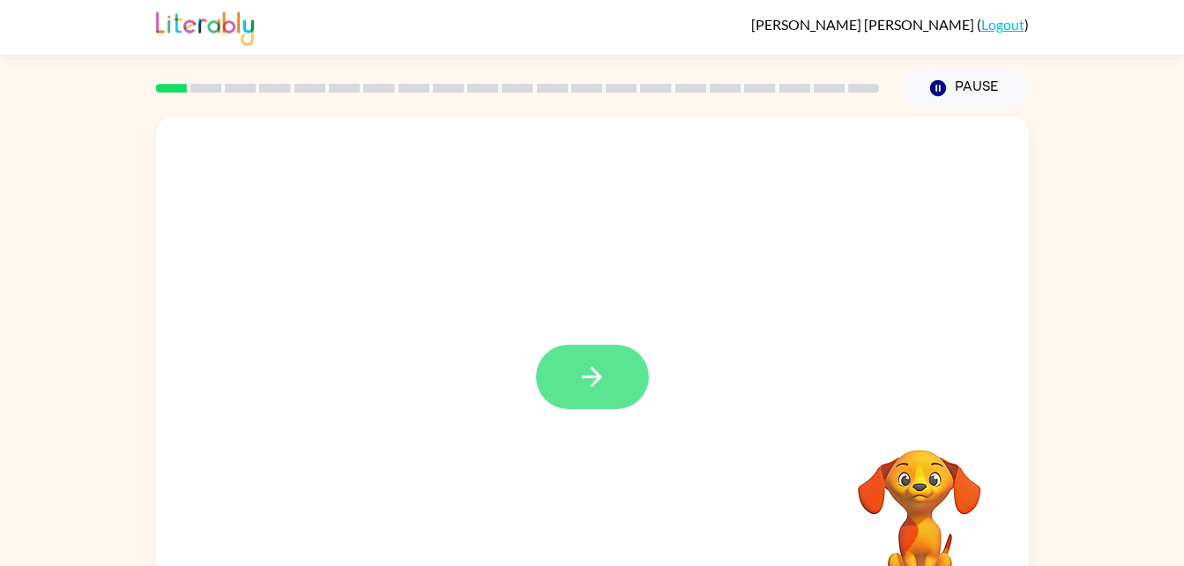
click at [585, 380] on icon "button" at bounding box center [592, 376] width 31 height 31
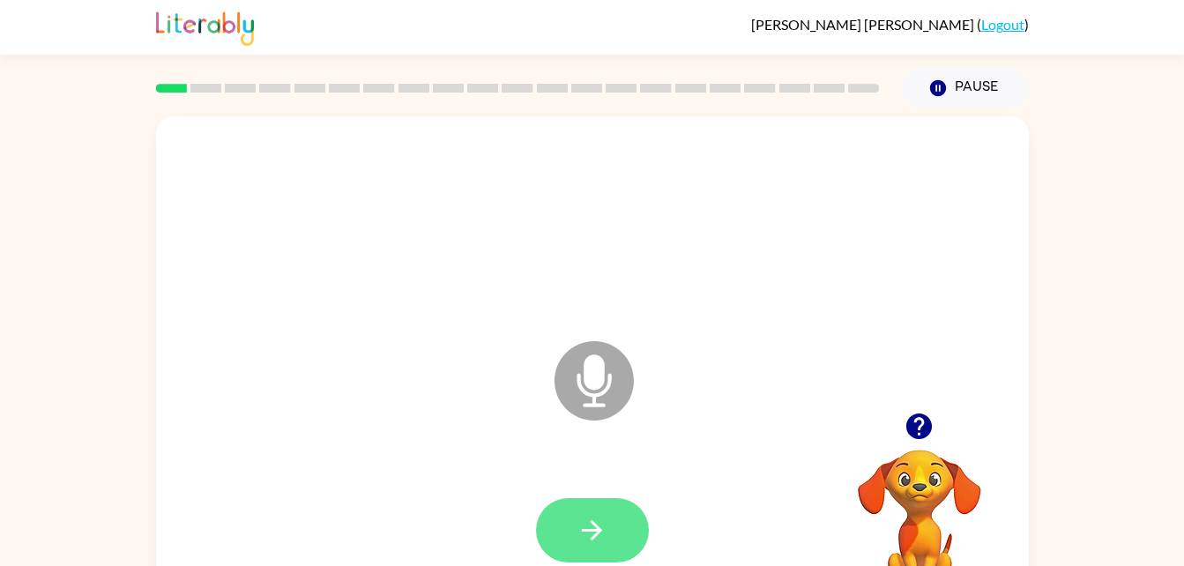
click at [604, 551] on button "button" at bounding box center [592, 530] width 113 height 64
click at [581, 525] on icon "button" at bounding box center [592, 530] width 31 height 31
click at [563, 533] on button "button" at bounding box center [592, 530] width 113 height 64
click at [570, 548] on button "button" at bounding box center [592, 530] width 113 height 64
click at [565, 544] on button "button" at bounding box center [592, 530] width 113 height 64
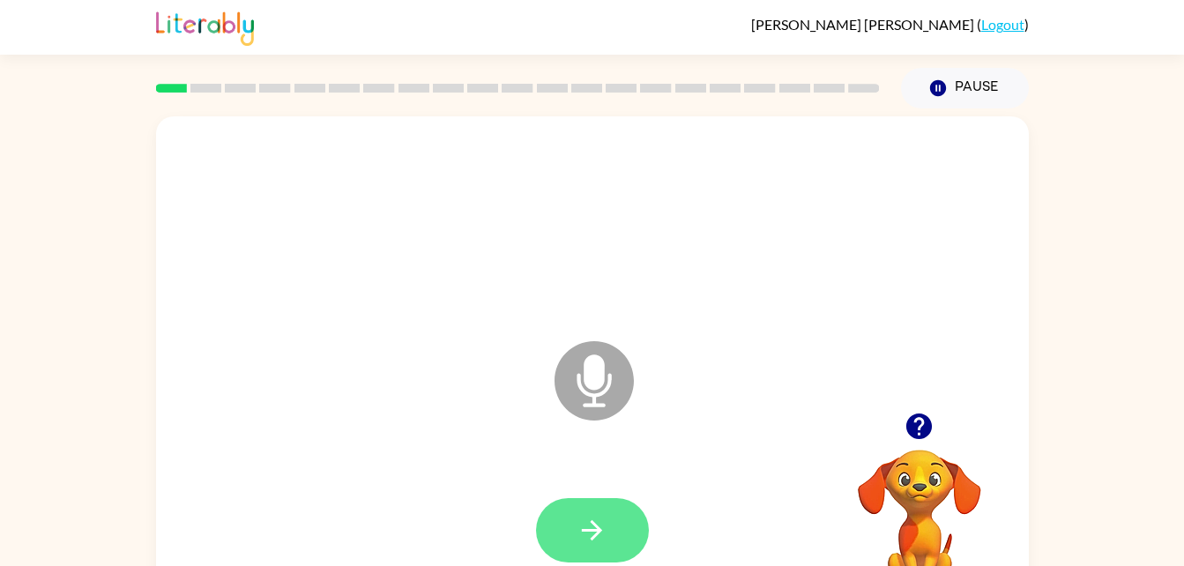
click at [589, 526] on icon "button" at bounding box center [592, 530] width 31 height 31
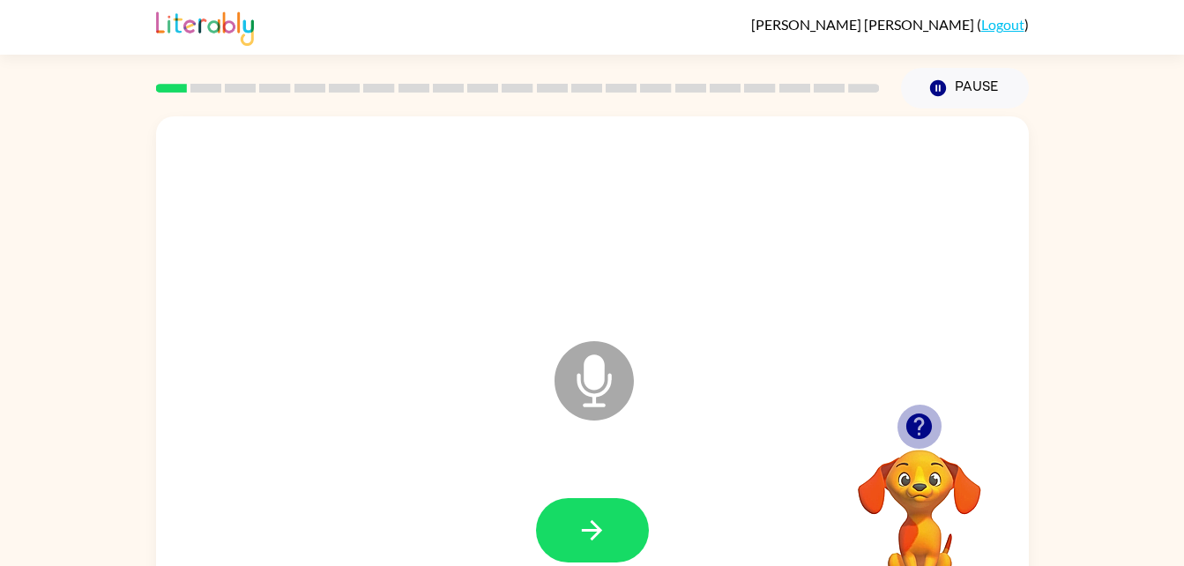
click at [918, 436] on icon "button" at bounding box center [919, 427] width 26 height 26
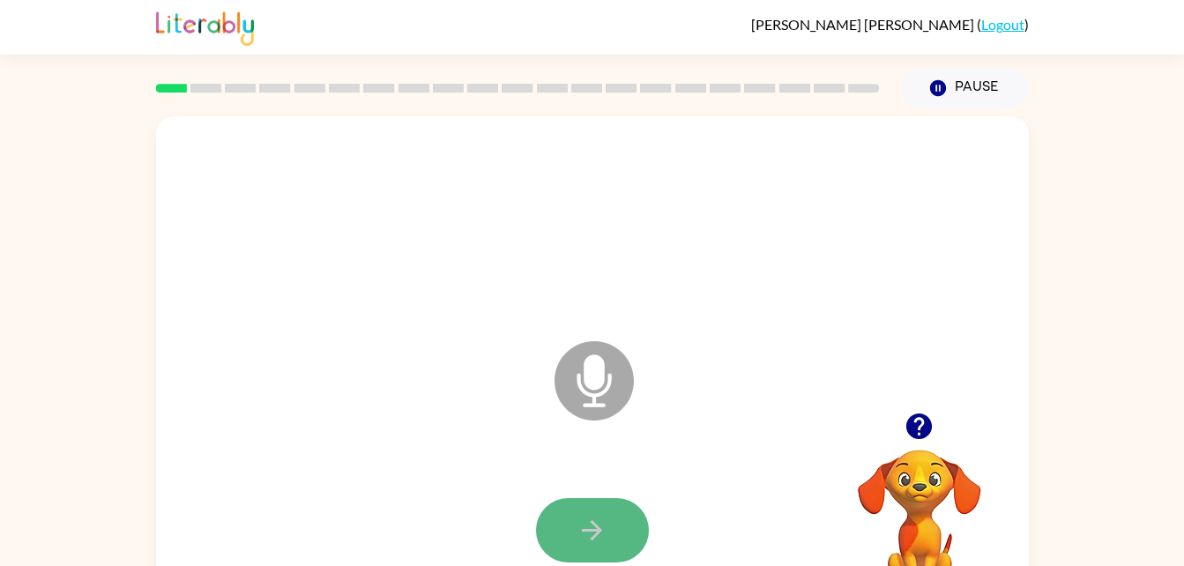
click at [565, 537] on button "button" at bounding box center [592, 530] width 113 height 64
click at [560, 550] on button "button" at bounding box center [592, 530] width 113 height 64
click at [605, 518] on icon "button" at bounding box center [592, 530] width 31 height 31
click at [578, 549] on button "button" at bounding box center [592, 530] width 113 height 64
click at [581, 549] on button "button" at bounding box center [592, 530] width 113 height 64
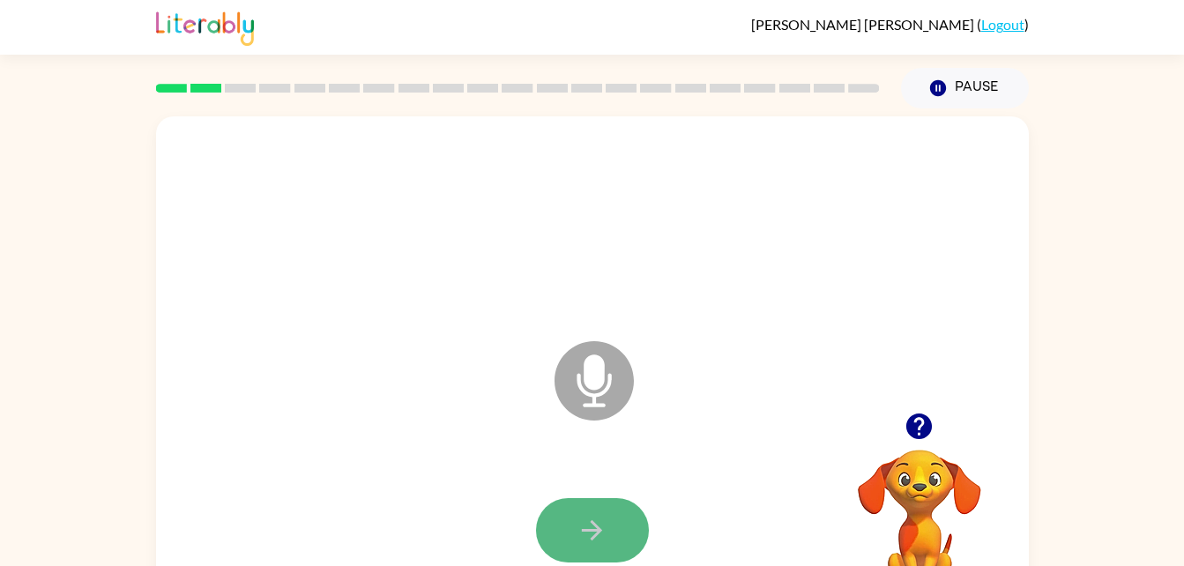
click at [607, 547] on button "button" at bounding box center [592, 530] width 113 height 64
click at [613, 535] on button "button" at bounding box center [592, 530] width 113 height 64
click at [587, 511] on button "button" at bounding box center [592, 530] width 113 height 64
click at [621, 539] on button "button" at bounding box center [592, 530] width 113 height 64
click at [564, 517] on button "button" at bounding box center [592, 530] width 113 height 64
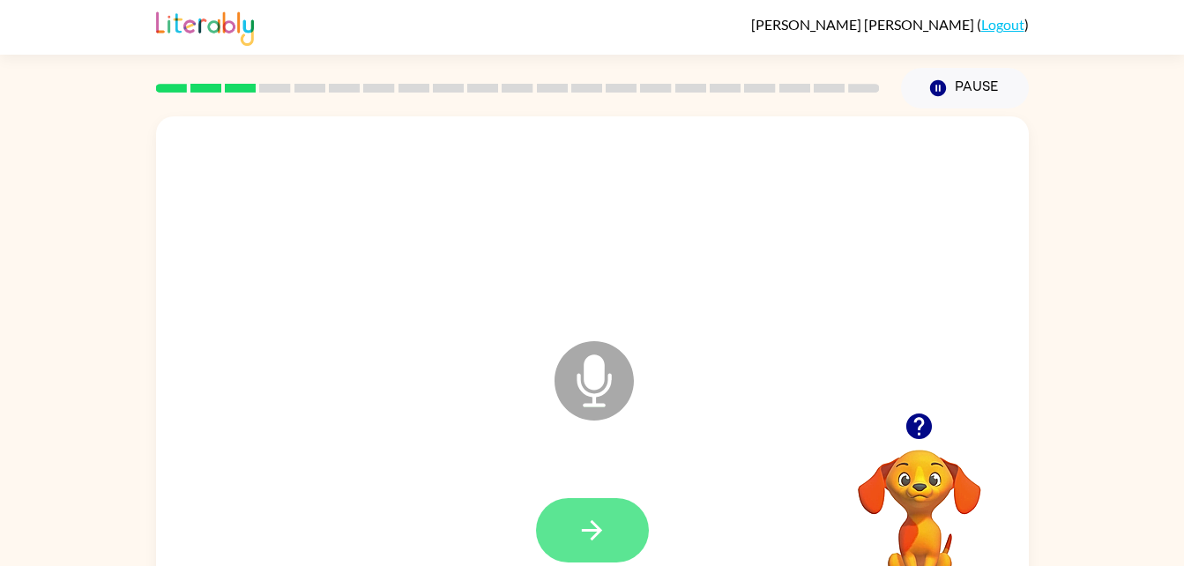
click at [586, 549] on button "button" at bounding box center [592, 530] width 113 height 64
click at [561, 531] on button "button" at bounding box center [592, 530] width 113 height 64
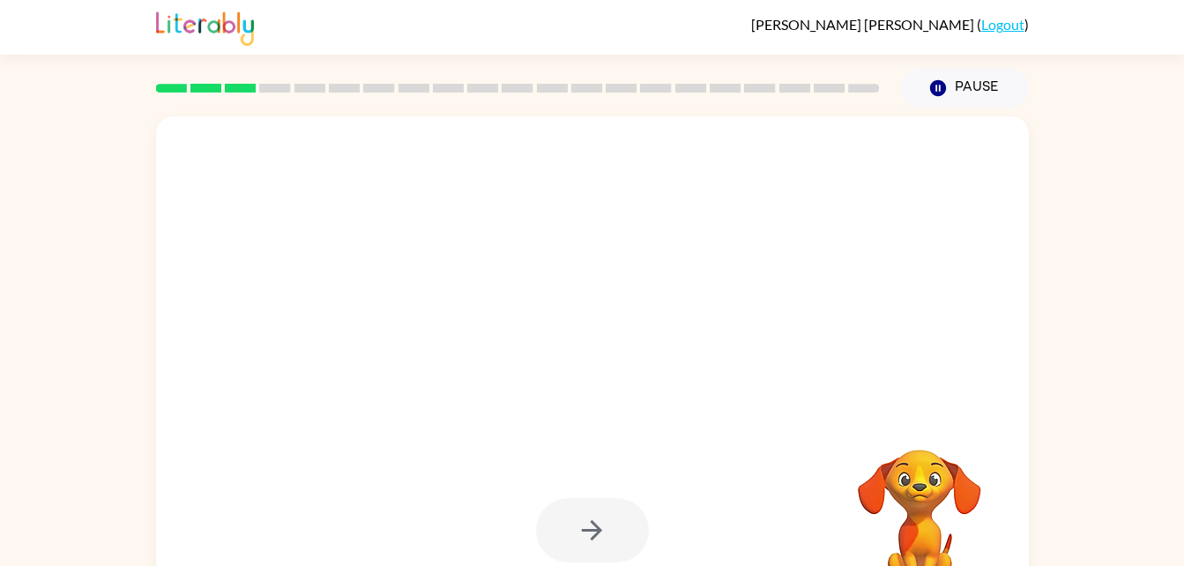
click at [561, 531] on div at bounding box center [592, 530] width 113 height 64
click at [559, 535] on div at bounding box center [592, 530] width 113 height 64
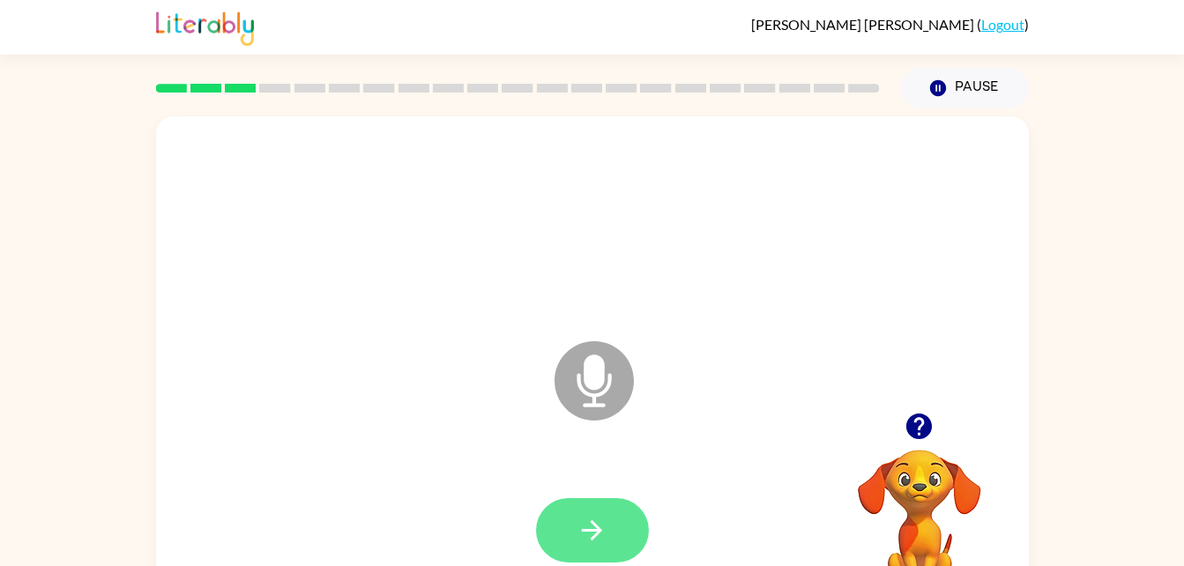
click at [564, 519] on button "button" at bounding box center [592, 530] width 113 height 64
click at [565, 522] on button "button" at bounding box center [592, 530] width 113 height 64
click at [572, 525] on button "button" at bounding box center [592, 530] width 113 height 64
click at [570, 522] on button "button" at bounding box center [592, 530] width 113 height 64
click at [572, 526] on button "button" at bounding box center [592, 530] width 113 height 64
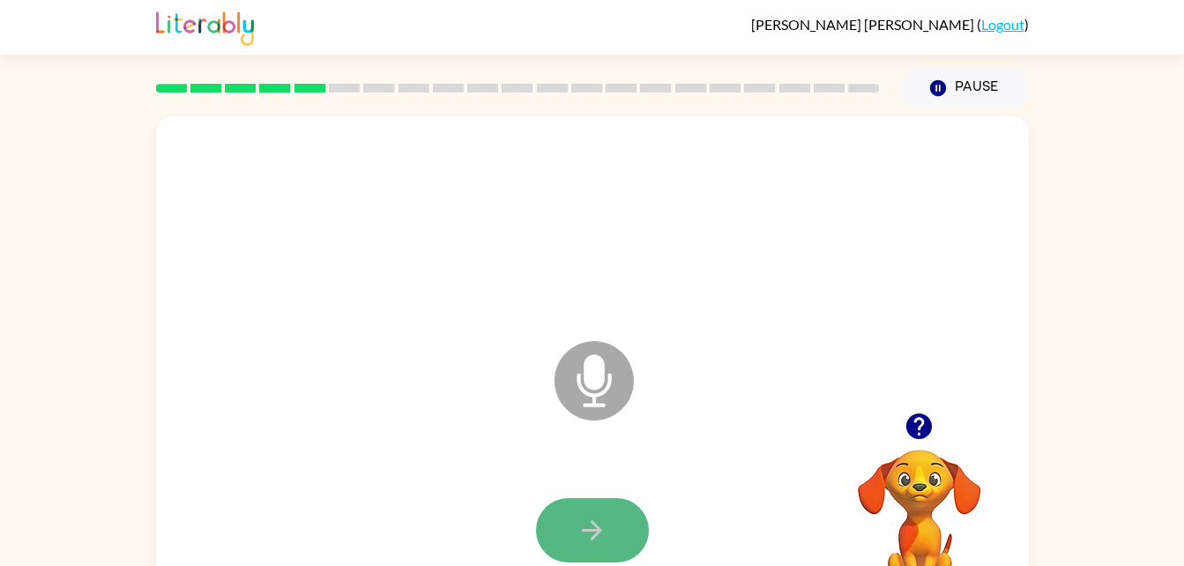
click at [590, 510] on button "button" at bounding box center [592, 530] width 113 height 64
click at [577, 533] on icon "button" at bounding box center [592, 530] width 31 height 31
click at [582, 540] on icon "button" at bounding box center [592, 530] width 31 height 31
click at [592, 519] on icon "button" at bounding box center [592, 530] width 31 height 31
click at [572, 532] on button "button" at bounding box center [592, 530] width 113 height 64
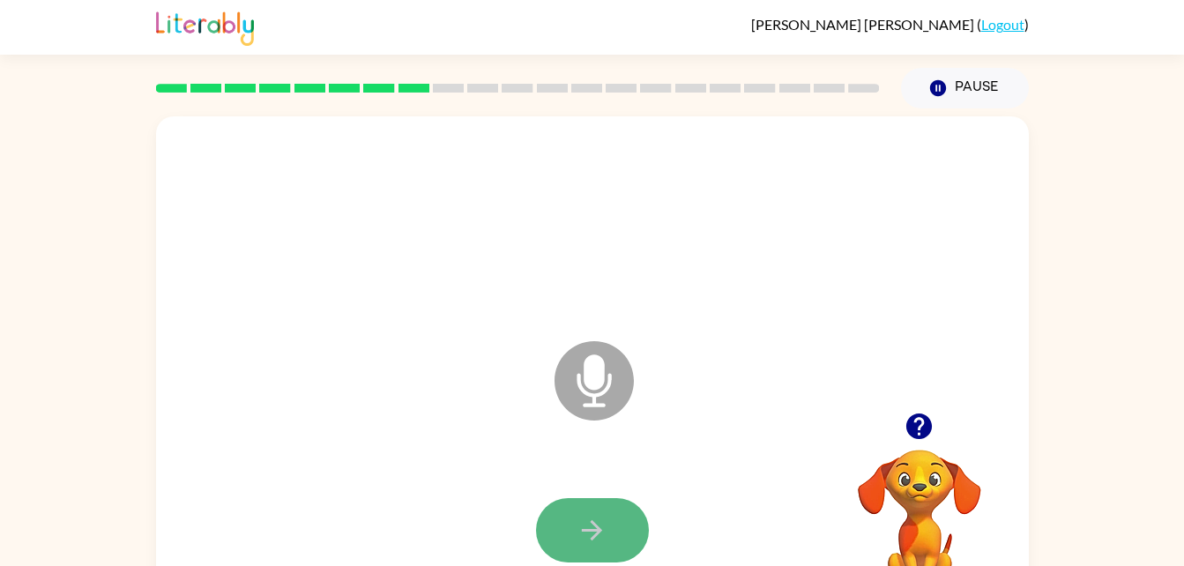
click at [577, 528] on icon "button" at bounding box center [592, 530] width 31 height 31
click at [600, 523] on icon "button" at bounding box center [592, 530] width 31 height 31
click at [585, 532] on icon "button" at bounding box center [592, 530] width 31 height 31
click at [575, 531] on button "button" at bounding box center [592, 530] width 113 height 64
click at [606, 525] on icon "button" at bounding box center [592, 530] width 31 height 31
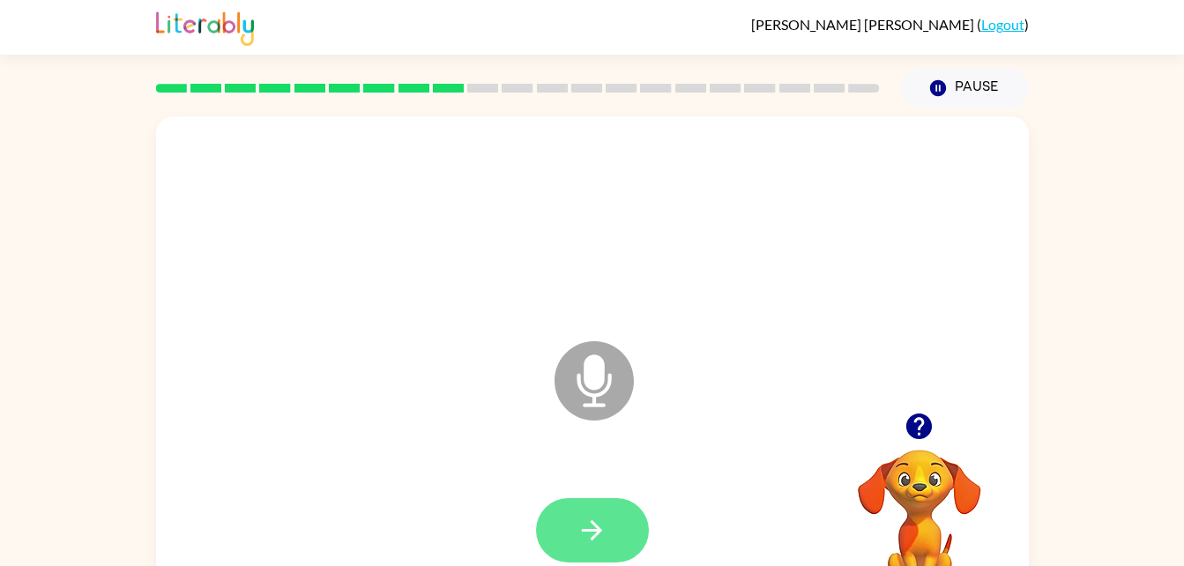
click at [597, 517] on icon "button" at bounding box center [592, 530] width 31 height 31
click at [580, 504] on button "button" at bounding box center [592, 530] width 113 height 64
click at [564, 532] on button "button" at bounding box center [592, 530] width 113 height 64
click at [573, 520] on button "button" at bounding box center [592, 530] width 113 height 64
click at [587, 512] on button "button" at bounding box center [592, 530] width 113 height 64
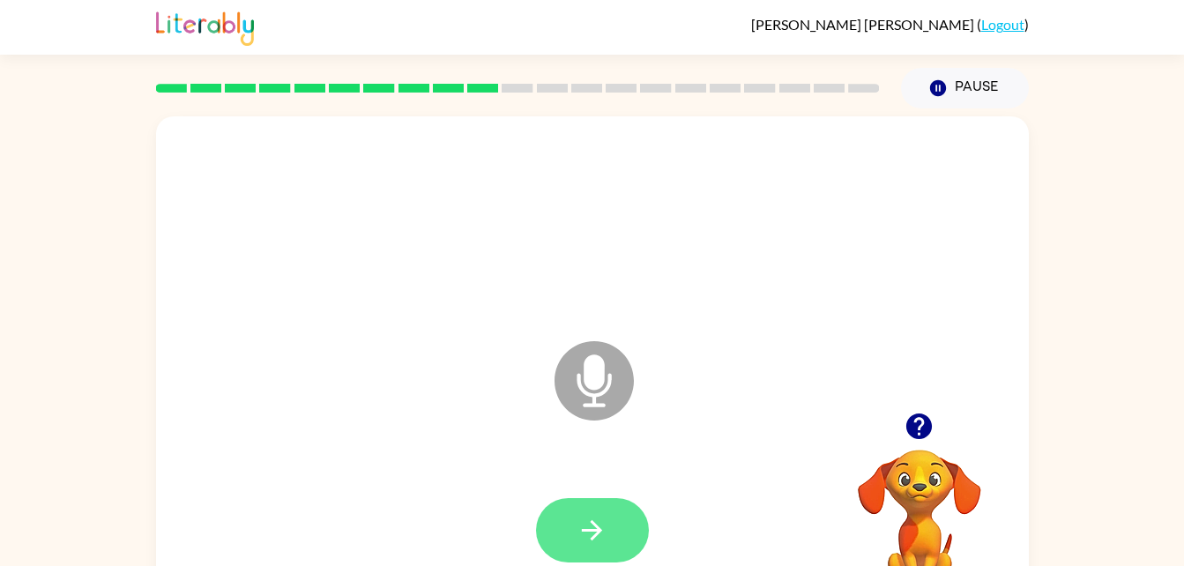
click at [581, 545] on icon "button" at bounding box center [592, 530] width 31 height 31
click at [559, 525] on button "button" at bounding box center [592, 530] width 113 height 64
click at [571, 512] on button "button" at bounding box center [592, 530] width 113 height 64
click at [593, 540] on icon "button" at bounding box center [592, 530] width 31 height 31
click at [582, 522] on icon "button" at bounding box center [592, 530] width 31 height 31
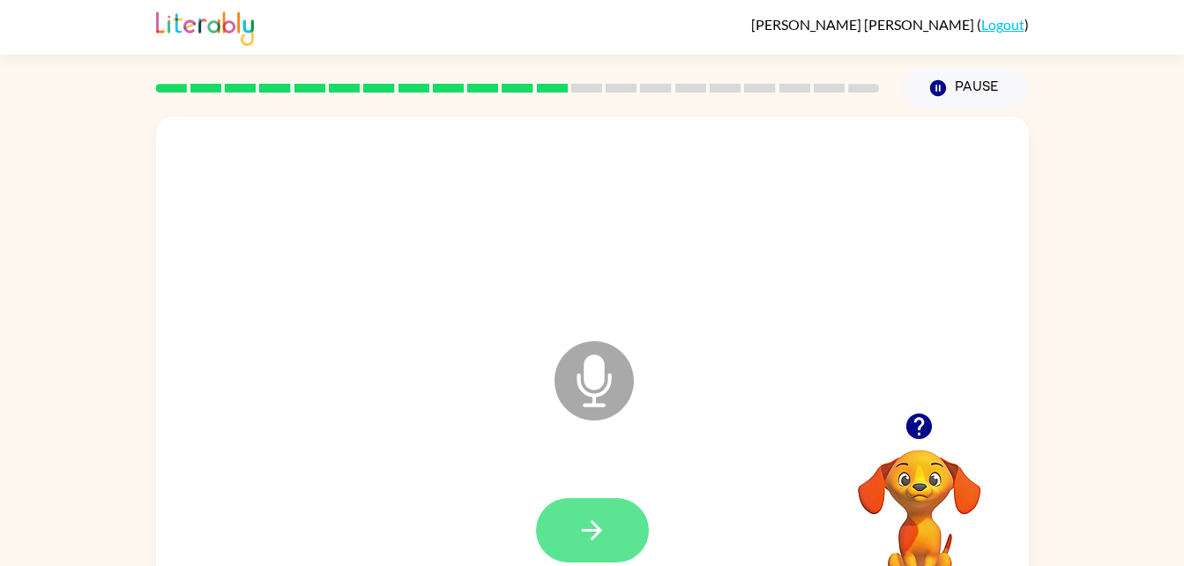
click at [578, 513] on button "button" at bounding box center [592, 530] width 113 height 64
click at [578, 530] on icon "button" at bounding box center [592, 530] width 31 height 31
click at [570, 530] on button "button" at bounding box center [592, 530] width 113 height 64
click at [578, 534] on icon "button" at bounding box center [592, 530] width 31 height 31
click at [580, 498] on button "button" at bounding box center [592, 530] width 113 height 64
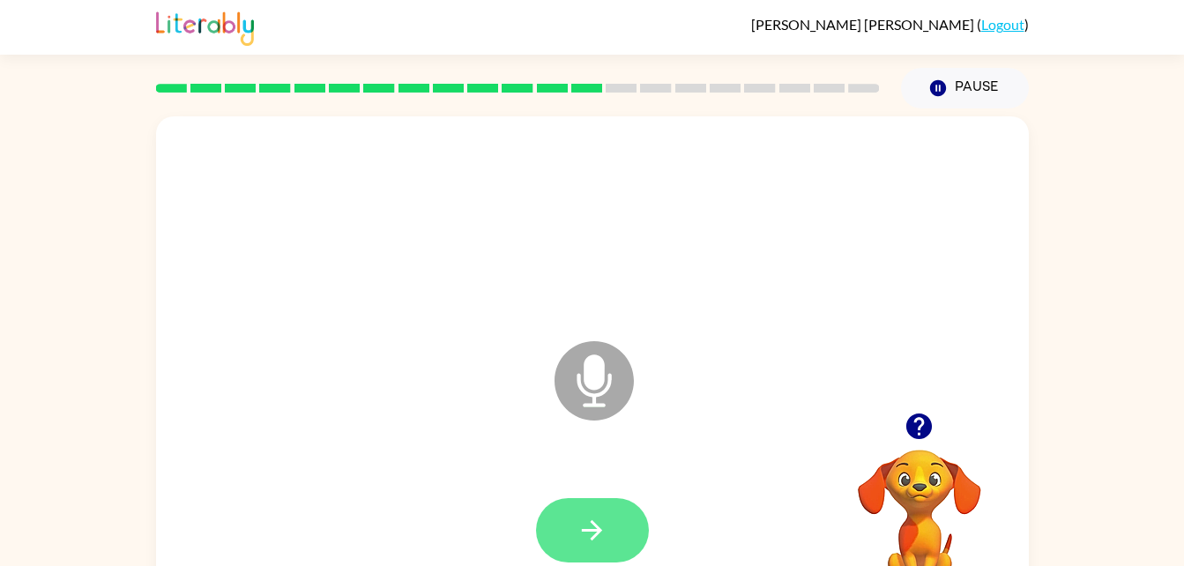
click at [573, 525] on button "button" at bounding box center [592, 530] width 113 height 64
click at [600, 518] on icon "button" at bounding box center [592, 530] width 31 height 31
click at [581, 523] on icon "button" at bounding box center [592, 530] width 31 height 31
click at [612, 558] on button "button" at bounding box center [592, 530] width 113 height 64
click at [570, 518] on button "button" at bounding box center [592, 530] width 113 height 64
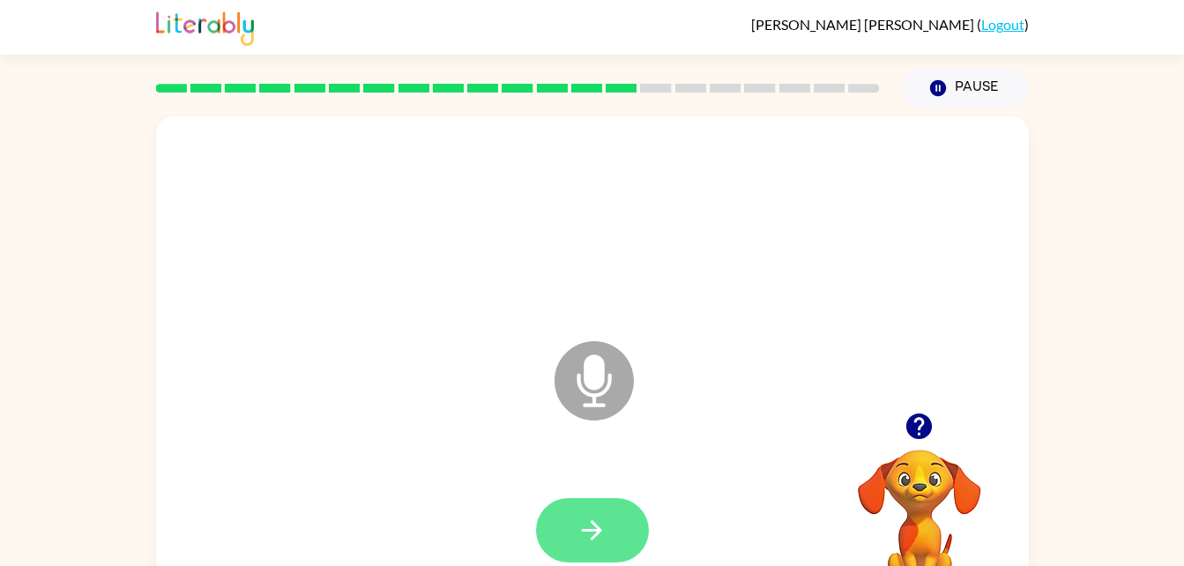
click at [598, 540] on icon "button" at bounding box center [592, 530] width 31 height 31
click at [581, 505] on button "button" at bounding box center [592, 530] width 113 height 64
click at [566, 504] on button "button" at bounding box center [592, 530] width 113 height 64
click at [586, 521] on icon "button" at bounding box center [592, 530] width 31 height 31
click at [557, 546] on button "button" at bounding box center [592, 530] width 113 height 64
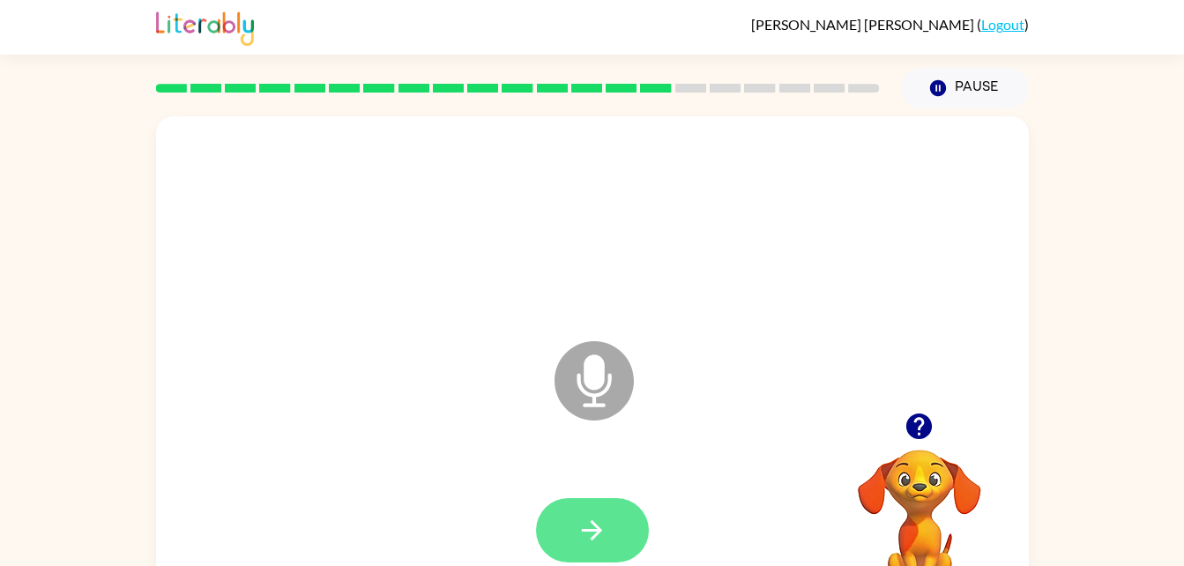
click at [593, 505] on button "button" at bounding box center [592, 530] width 113 height 64
click at [591, 515] on icon "button" at bounding box center [592, 530] width 31 height 31
click at [564, 519] on button "button" at bounding box center [592, 530] width 113 height 64
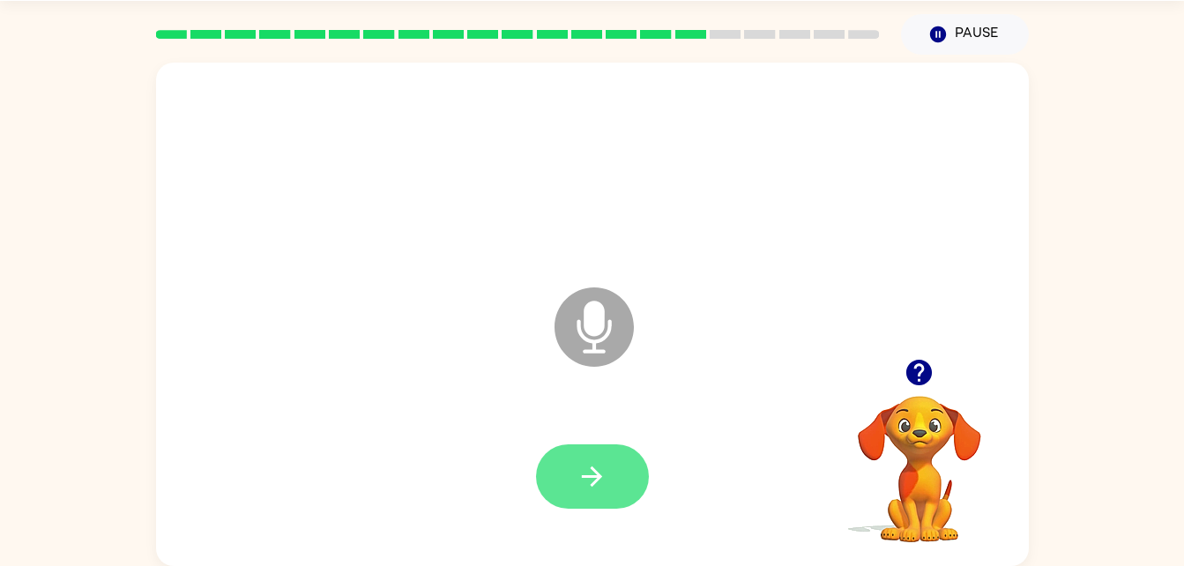
click at [582, 488] on icon "button" at bounding box center [592, 476] width 31 height 31
click at [557, 518] on div at bounding box center [593, 477] width 838 height 145
click at [585, 469] on icon "button" at bounding box center [592, 476] width 31 height 31
click at [592, 462] on icon "button" at bounding box center [592, 476] width 31 height 31
click at [551, 450] on button "button" at bounding box center [592, 476] width 113 height 64
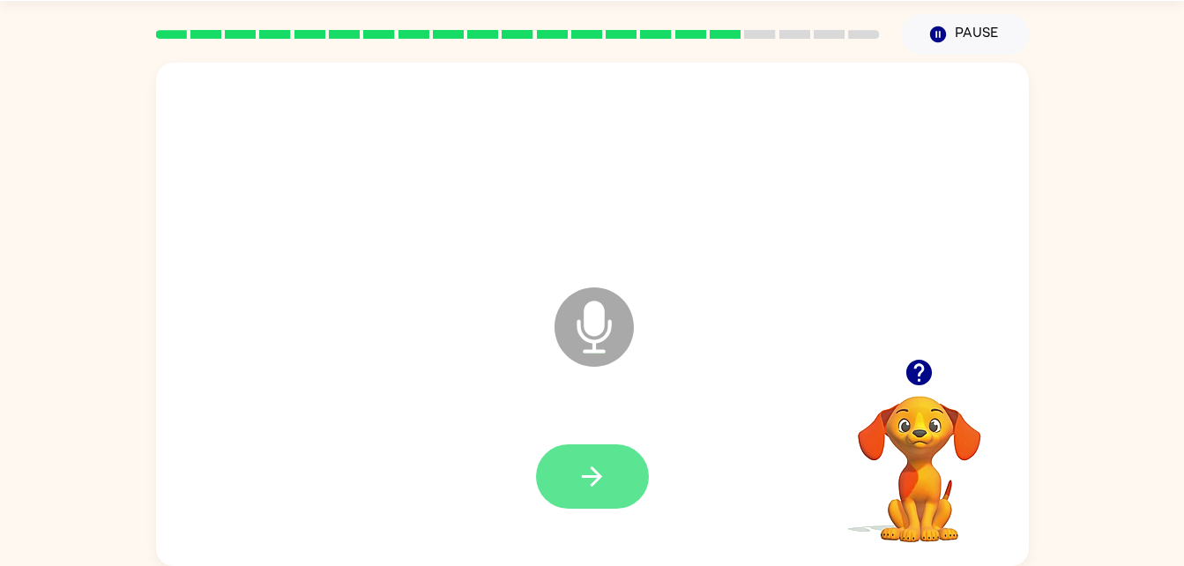
click at [606, 445] on button "button" at bounding box center [592, 476] width 113 height 64
click at [566, 467] on button "button" at bounding box center [592, 476] width 113 height 64
click at [592, 457] on button "button" at bounding box center [592, 476] width 113 height 64
click at [571, 473] on button "button" at bounding box center [592, 476] width 113 height 64
click at [598, 473] on icon "button" at bounding box center [592, 476] width 20 height 20
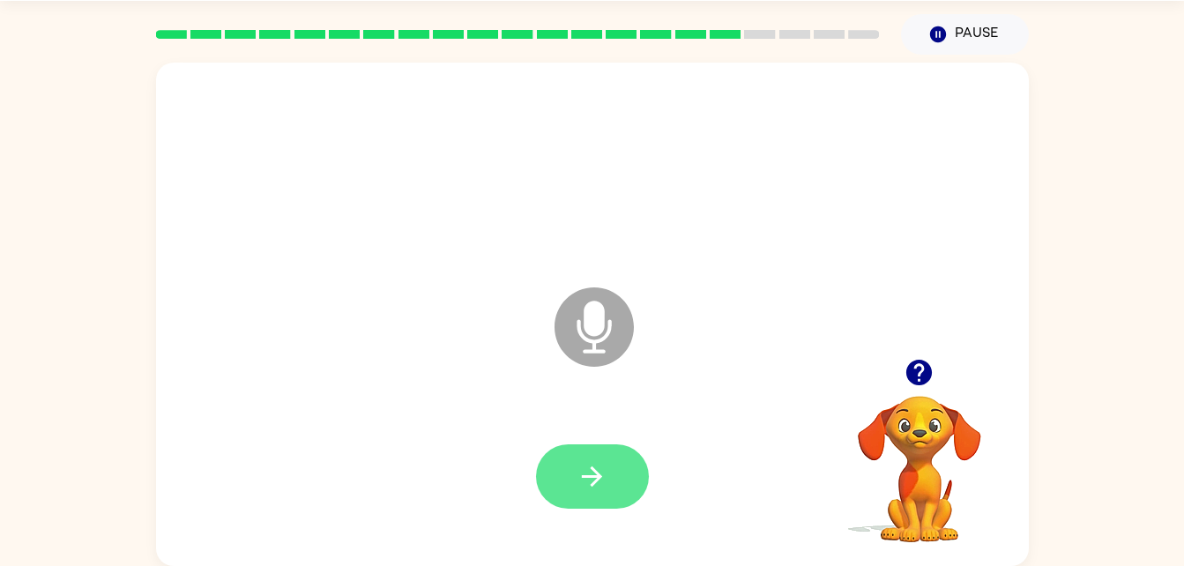
click at [606, 447] on button "button" at bounding box center [592, 476] width 113 height 64
click at [572, 446] on button "button" at bounding box center [592, 476] width 113 height 64
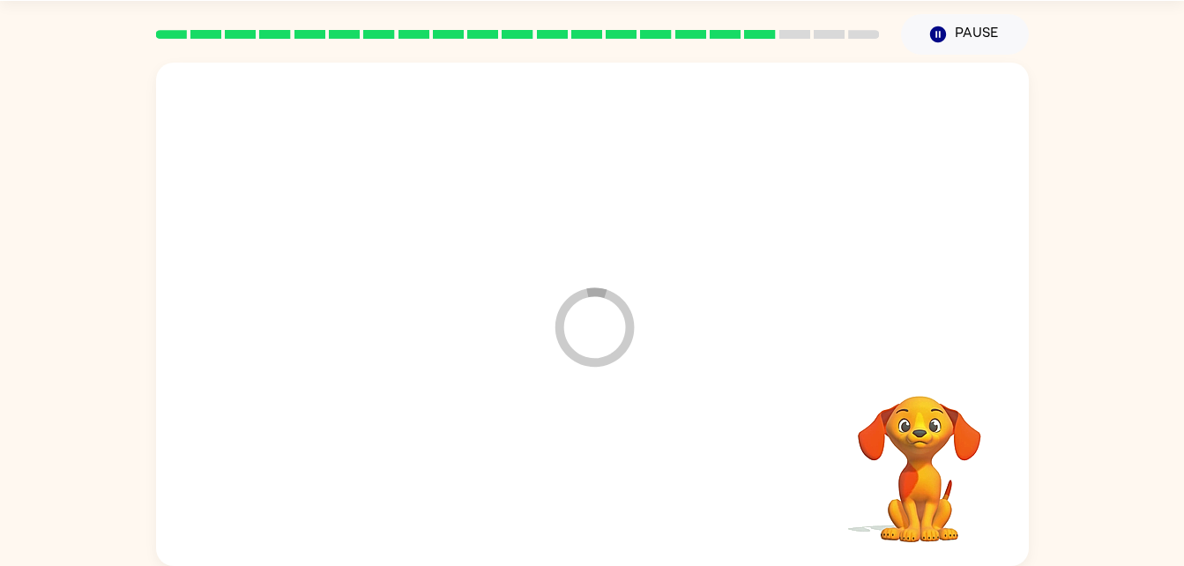
click at [594, 465] on div at bounding box center [593, 477] width 838 height 145
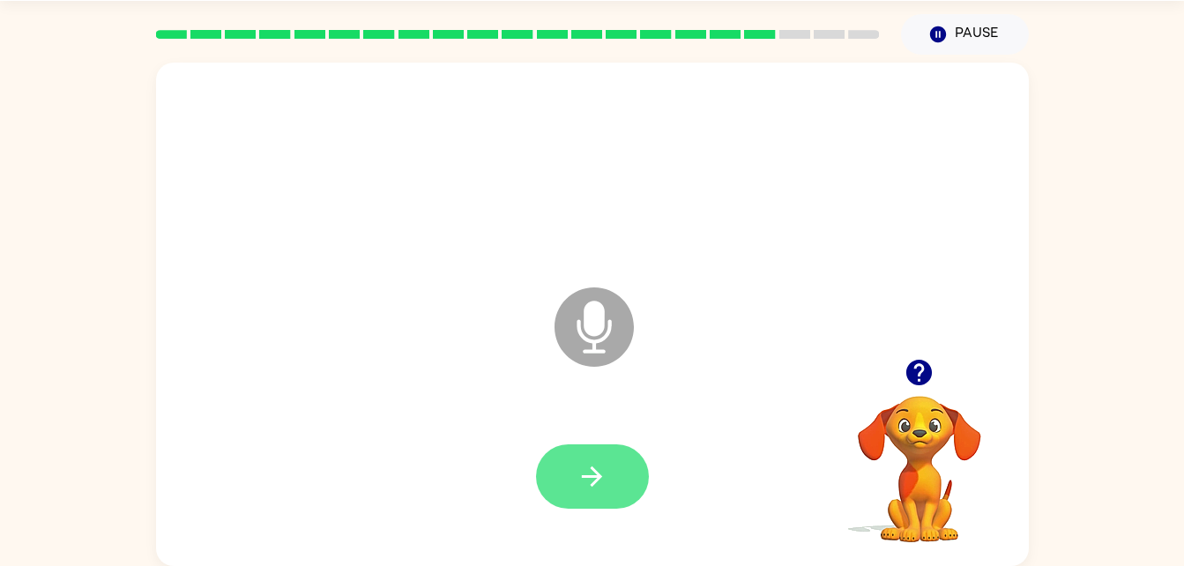
click at [550, 470] on button "button" at bounding box center [592, 476] width 113 height 64
click at [576, 468] on button "button" at bounding box center [592, 476] width 113 height 64
click at [585, 467] on icon "button" at bounding box center [592, 476] width 31 height 31
click at [589, 466] on icon "button" at bounding box center [592, 476] width 31 height 31
click at [587, 485] on icon "button" at bounding box center [592, 476] width 31 height 31
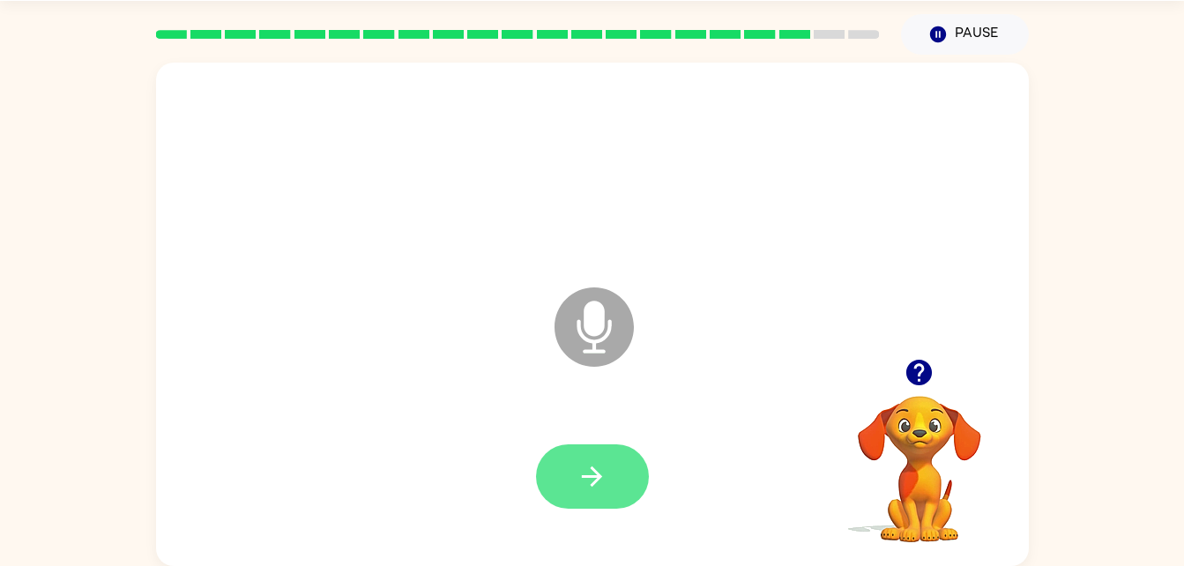
click at [594, 465] on icon "button" at bounding box center [592, 476] width 31 height 31
click at [584, 474] on icon "button" at bounding box center [592, 476] width 31 height 31
click at [578, 451] on button "button" at bounding box center [592, 476] width 113 height 64
click at [600, 465] on icon "button" at bounding box center [592, 476] width 31 height 31
click at [561, 451] on button "button" at bounding box center [592, 476] width 113 height 64
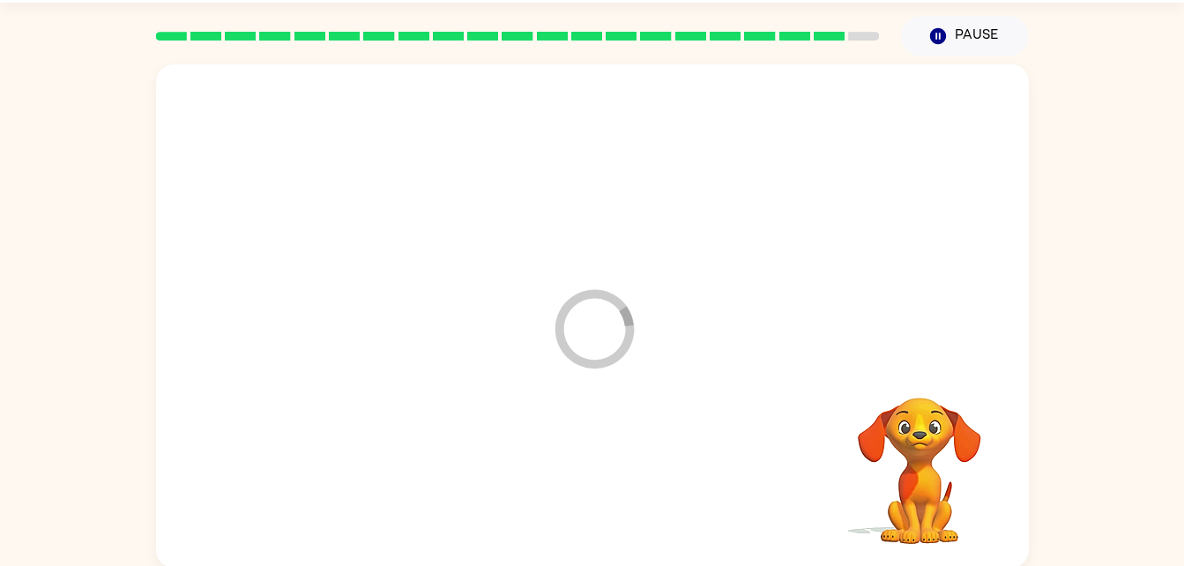
scroll to position [0, 0]
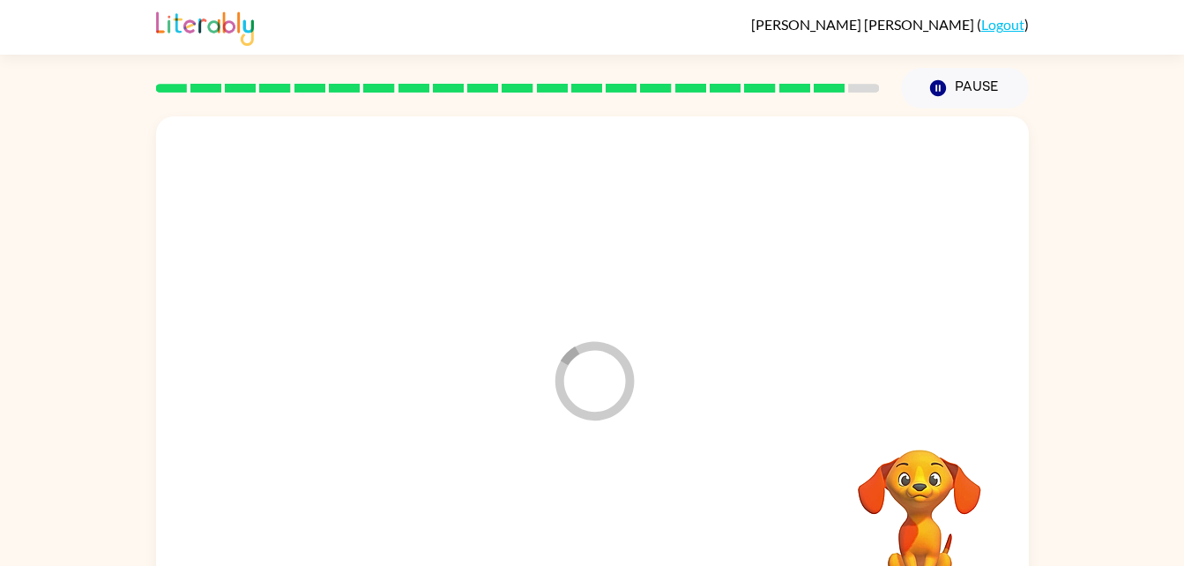
click at [420, 414] on div "Loader Your response is being sent to our graders" at bounding box center [592, 367] width 873 height 503
click at [527, 242] on div at bounding box center [593, 224] width 838 height 145
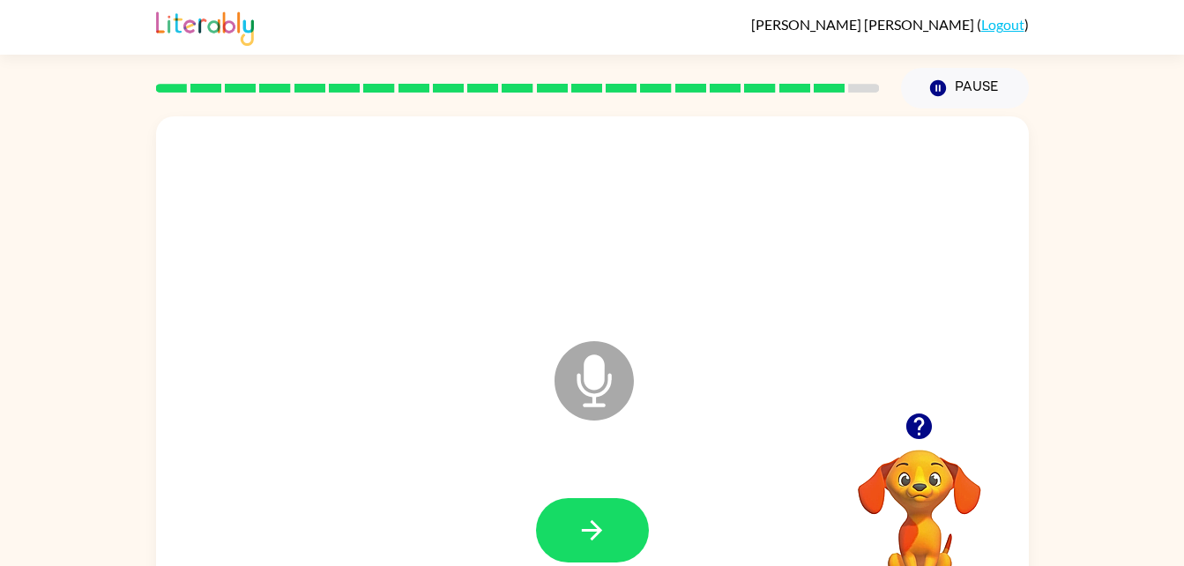
click at [898, 411] on div at bounding box center [919, 426] width 176 height 45
click at [919, 424] on icon "button" at bounding box center [919, 427] width 26 height 26
click at [832, 94] on div at bounding box center [517, 88] width 745 height 62
click at [816, 86] on rect at bounding box center [829, 88] width 31 height 9
click at [599, 500] on button "button" at bounding box center [592, 530] width 113 height 64
